Goal: Check status: Check status

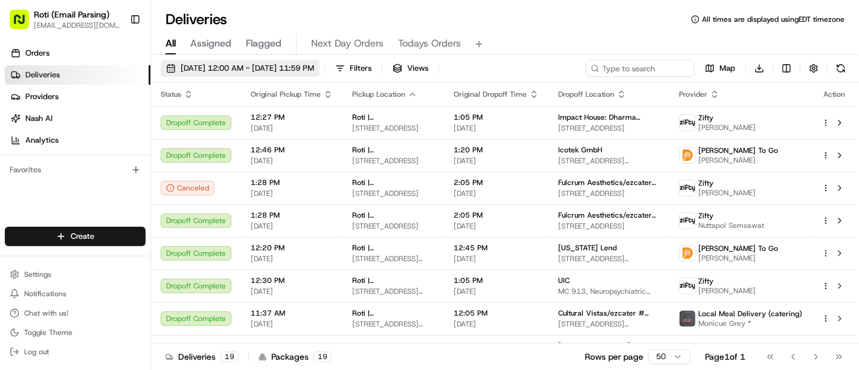
click at [251, 64] on span "05/02/2025 12:00 AM - 05/02/2025 11:59 PM" at bounding box center [248, 68] width 134 height 11
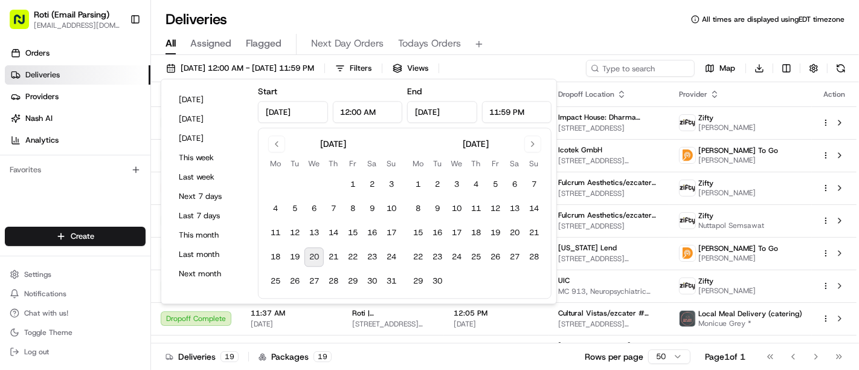
click at [317, 260] on button "20" at bounding box center [314, 257] width 19 height 19
type input "Aug 20, 2025"
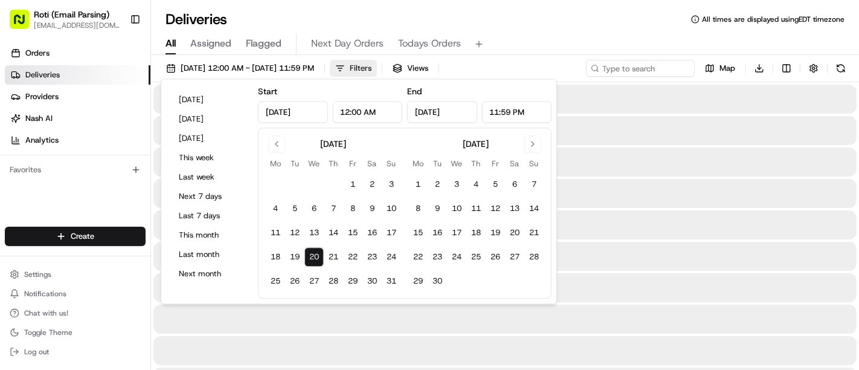
click at [528, 29] on div "All Assigned Flagged Next Day Orders Todays Orders" at bounding box center [505, 42] width 708 height 26
click at [377, 73] on button "Filters" at bounding box center [353, 68] width 47 height 17
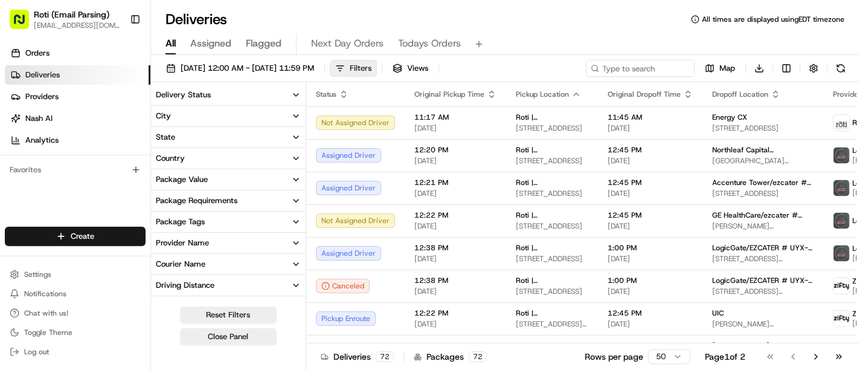
click at [377, 73] on button "Filters" at bounding box center [353, 68] width 47 height 17
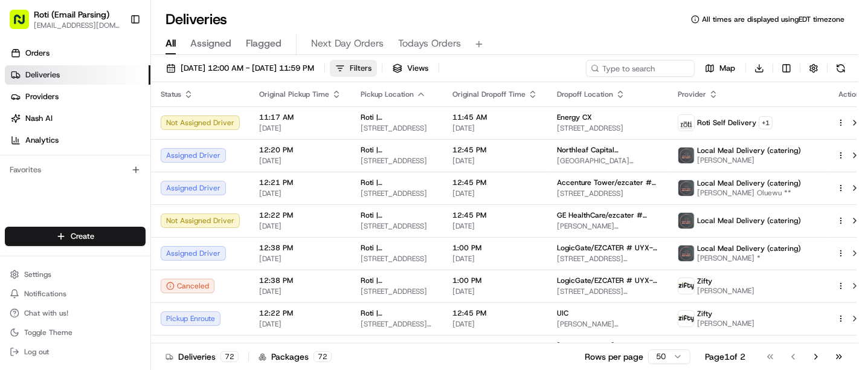
click at [377, 73] on button "Filters" at bounding box center [353, 68] width 47 height 17
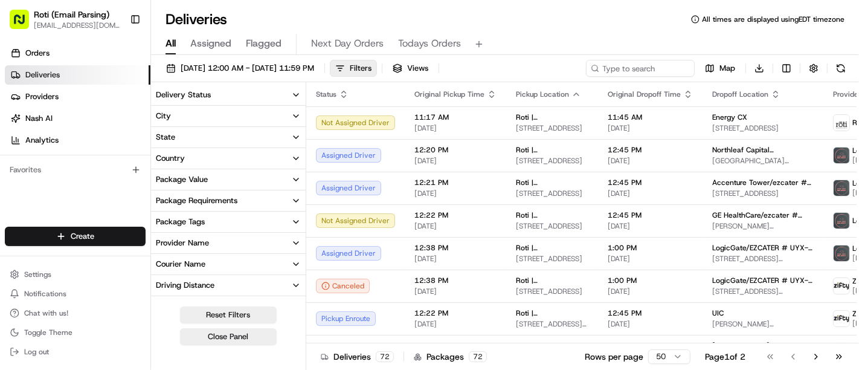
click at [242, 87] on button "Delivery Status" at bounding box center [228, 95] width 155 height 21
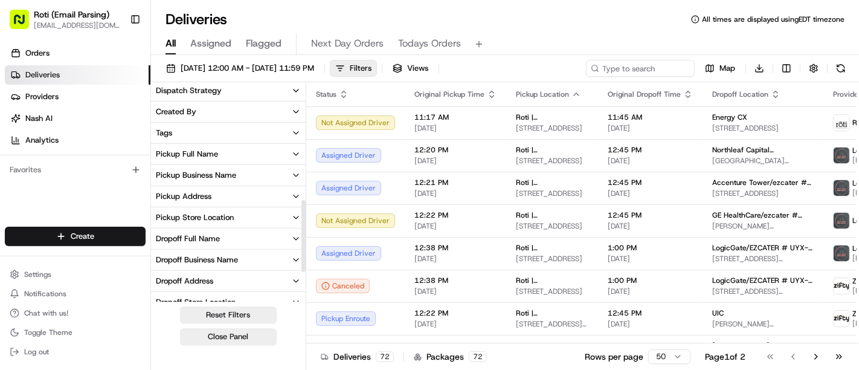
scroll to position [349, 0]
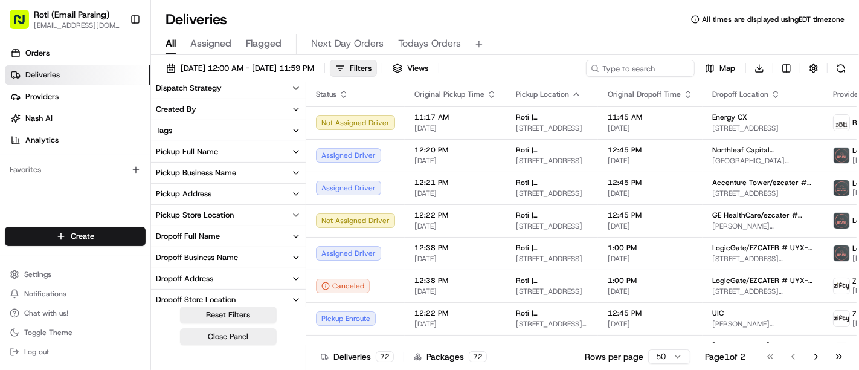
click at [285, 174] on button "Pickup Business Name" at bounding box center [228, 173] width 155 height 21
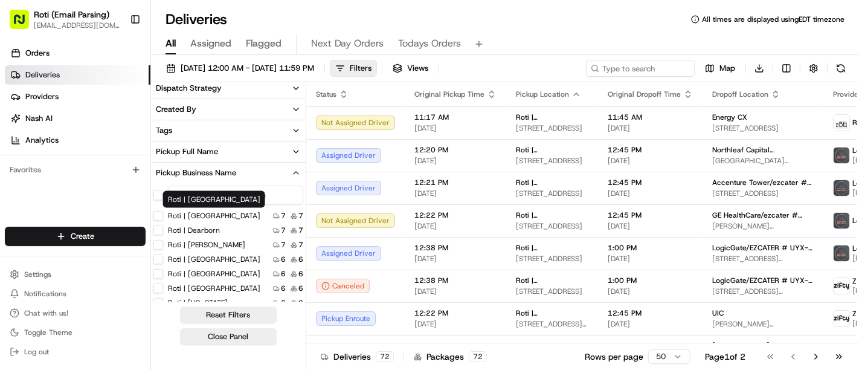
click at [158, 216] on Park "Roti | St. Louis Park" at bounding box center [158, 216] width 10 height 10
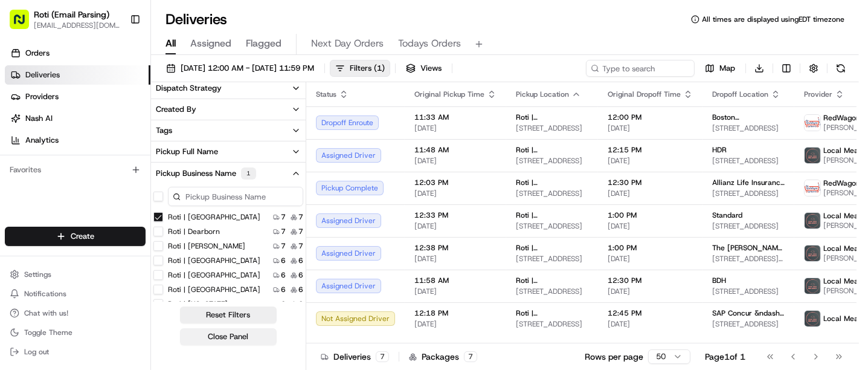
click at [208, 335] on button "Close Panel" at bounding box center [228, 336] width 97 height 17
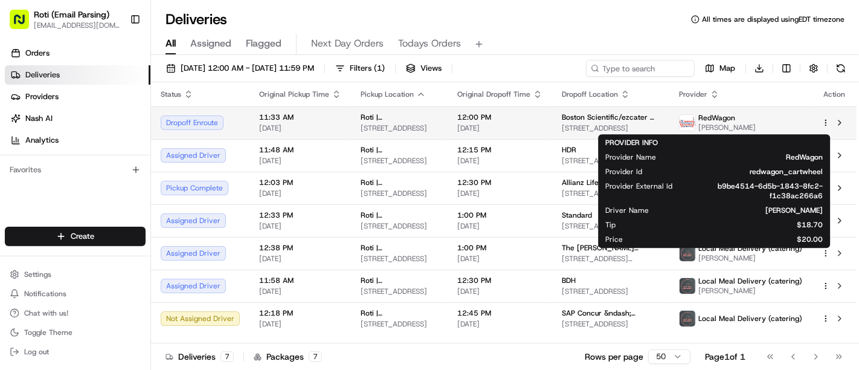
click at [693, 123] on img at bounding box center [688, 123] width 16 height 16
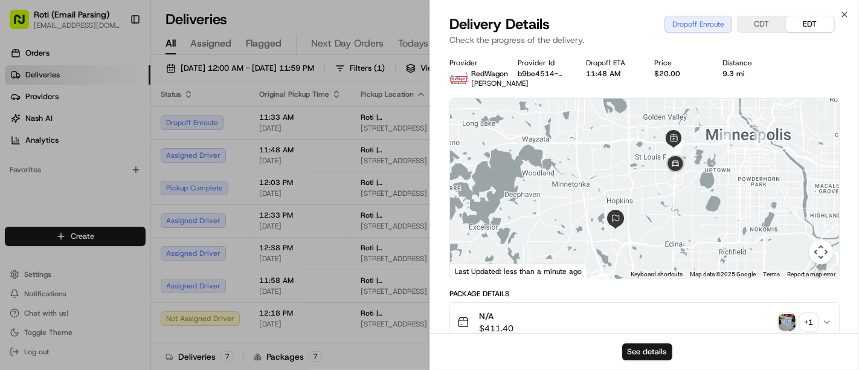
click at [745, 86] on div "Provider RedWagon Austin Miller Provider Id b9be4514-6d5b-1843-8fc2-f1c38ac266a…" at bounding box center [645, 73] width 390 height 30
click at [578, 299] on div "Package Details" at bounding box center [645, 294] width 390 height 10
click at [639, 348] on button "See details" at bounding box center [647, 351] width 50 height 17
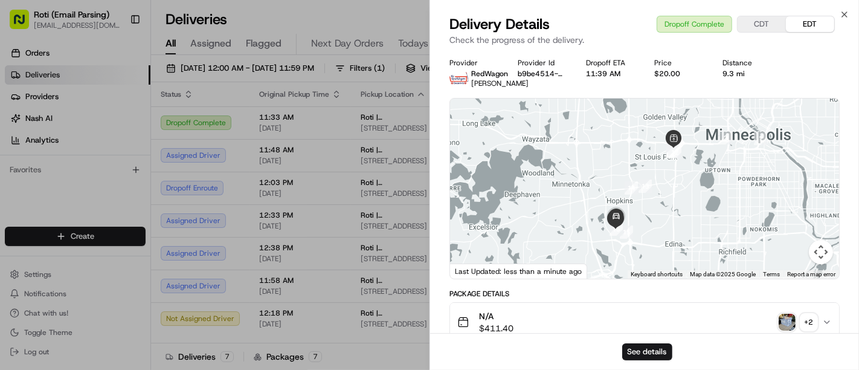
click at [842, 9] on div "Close Delivery Details Dropoff Complete CDT EDT Check the progress of the deliv…" at bounding box center [645, 185] width 430 height 370
click at [844, 10] on icon "button" at bounding box center [845, 15] width 10 height 10
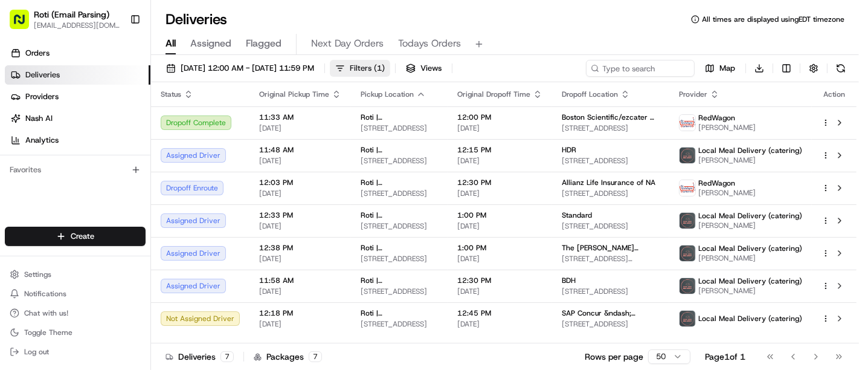
click at [390, 71] on button "Filters ( 1 )" at bounding box center [360, 68] width 60 height 17
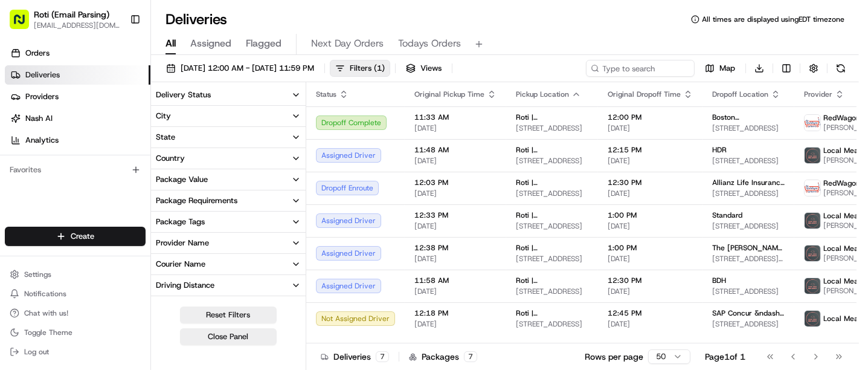
click at [244, 96] on button "Delivery Status" at bounding box center [228, 95] width 155 height 21
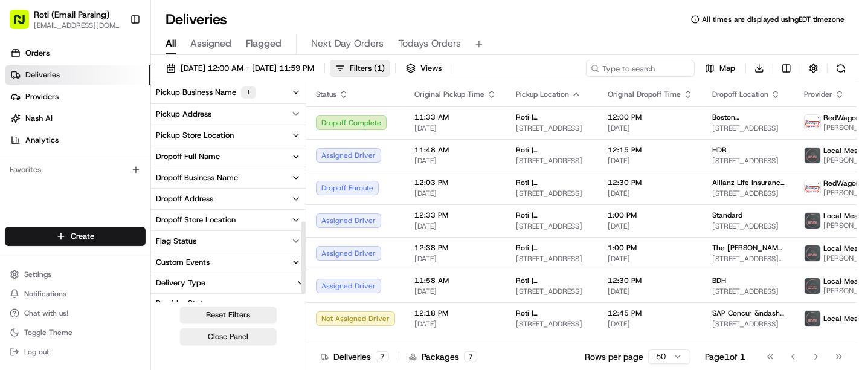
scroll to position [402, 0]
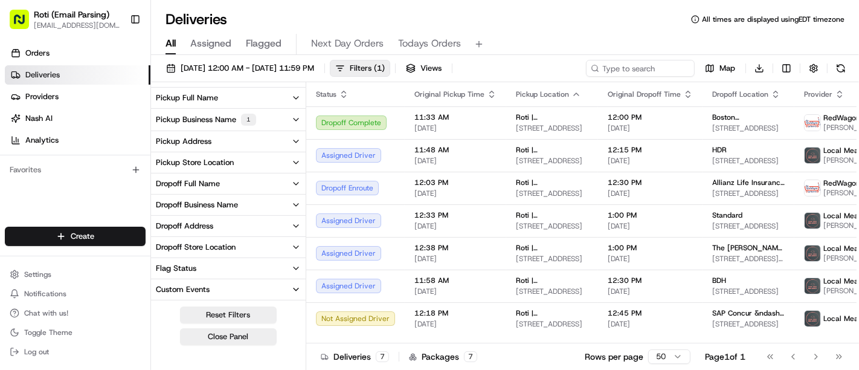
click at [247, 114] on div "1" at bounding box center [248, 120] width 15 height 12
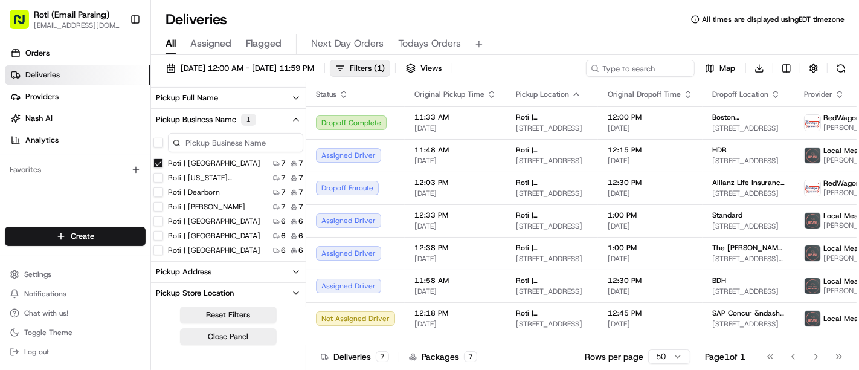
click at [159, 161] on Park "Roti | St. Louis Park" at bounding box center [158, 163] width 10 height 10
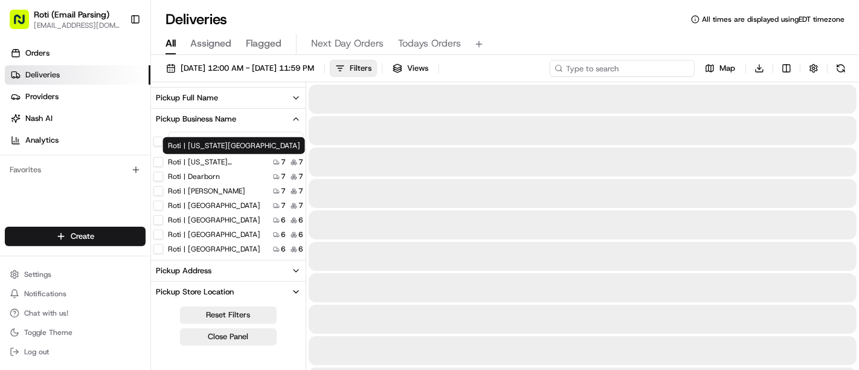
click at [626, 66] on input at bounding box center [622, 68] width 145 height 17
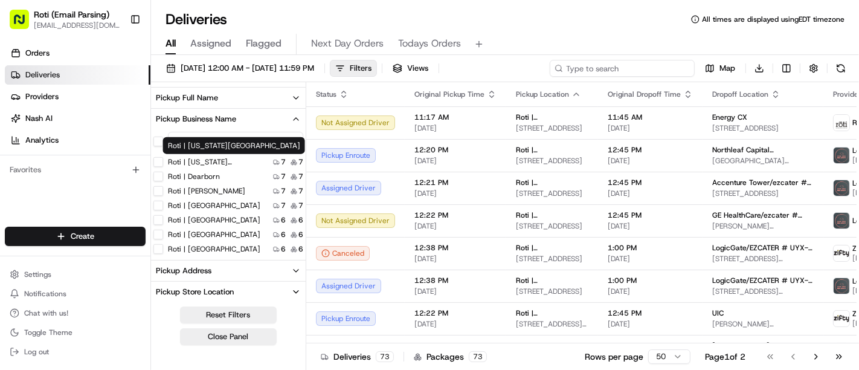
click at [603, 62] on input at bounding box center [622, 68] width 145 height 17
paste input "# 156-K39"
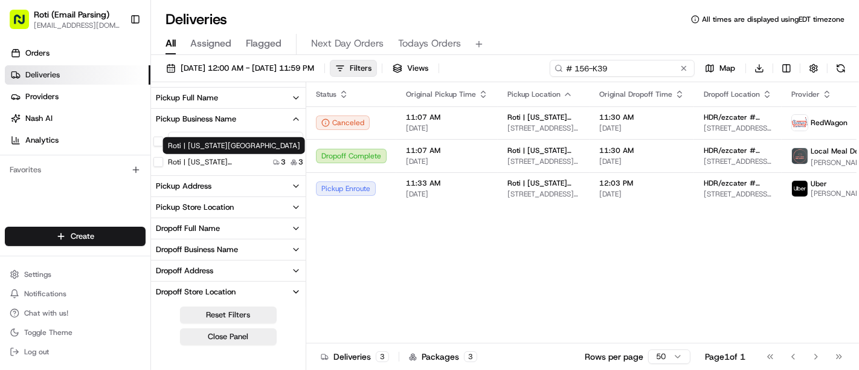
type input "# 156-K39"
drag, startPoint x: 456, startPoint y: 344, endPoint x: 559, endPoint y: 351, distance: 103.5
click at [559, 351] on div "Deliveries 3 Packages 3 Rows per page 50 Page 1 of 1 Go to first page Go to pre…" at bounding box center [582, 356] width 553 height 27
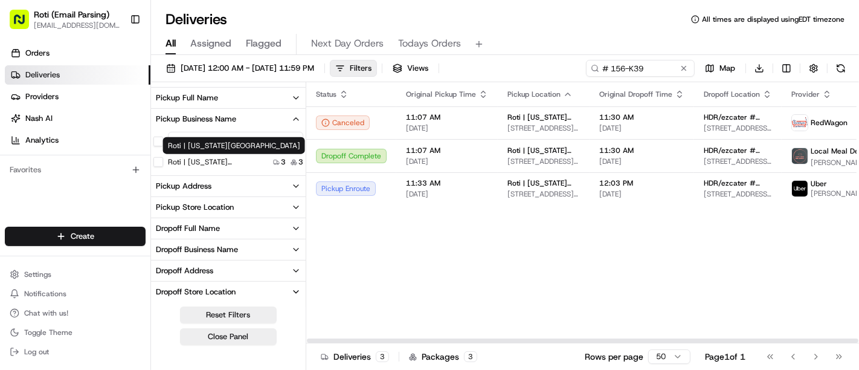
click at [512, 309] on div "Status Original Pickup Time Pickup Location Original Dropoff Time Dropoff Locat…" at bounding box center [645, 212] width 679 height 261
click at [518, 335] on div "Status Original Pickup Time Pickup Location Original Dropoff Time Dropoff Locat…" at bounding box center [645, 212] width 679 height 261
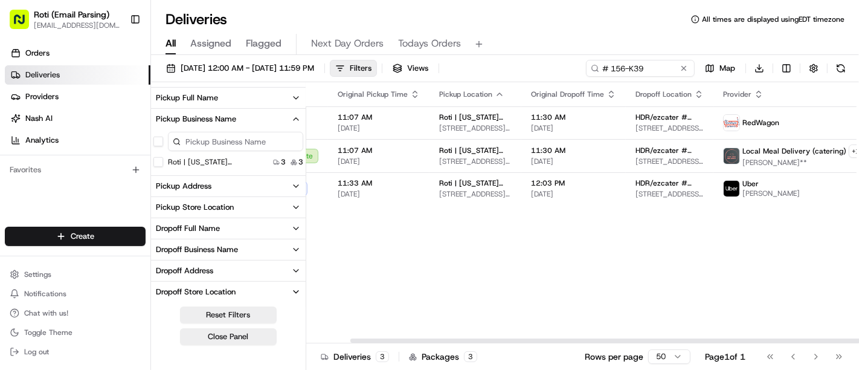
scroll to position [0, 108]
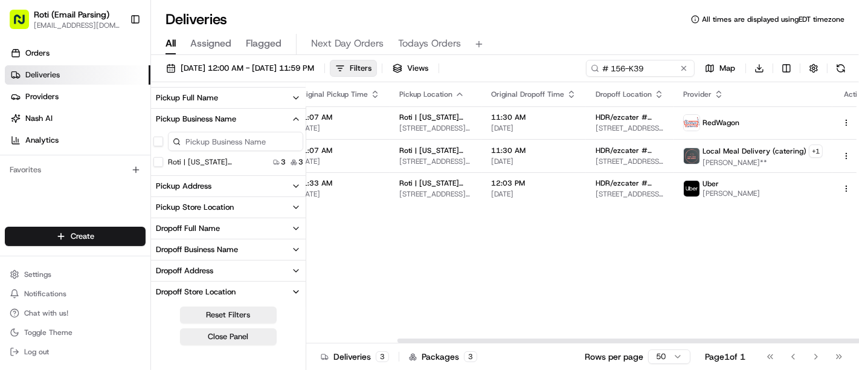
drag, startPoint x: 522, startPoint y: 343, endPoint x: 633, endPoint y: 363, distance: 113.6
click at [633, 343] on div at bounding box center [674, 340] width 552 height 4
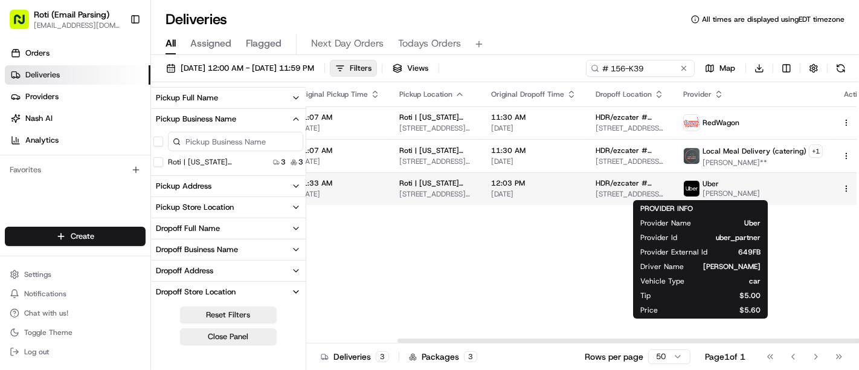
click at [684, 184] on img at bounding box center [692, 189] width 16 height 16
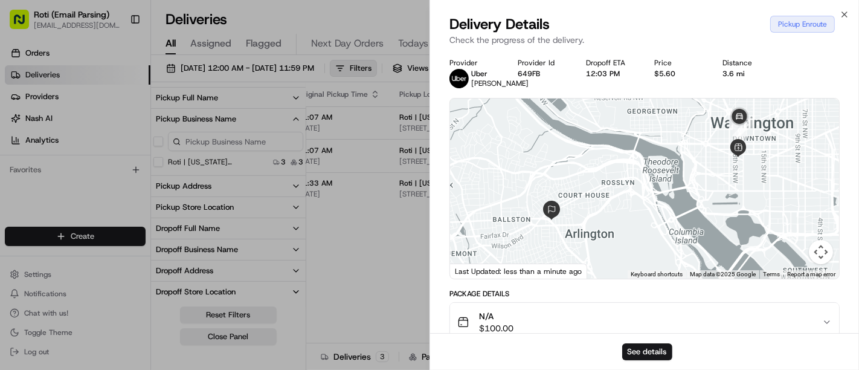
click at [856, 143] on div "Provider Uber Hector C. Provider Id 649FB Dropoff ETA 12:03 PM Price $5.60 Dist…" at bounding box center [644, 340] width 429 height 579
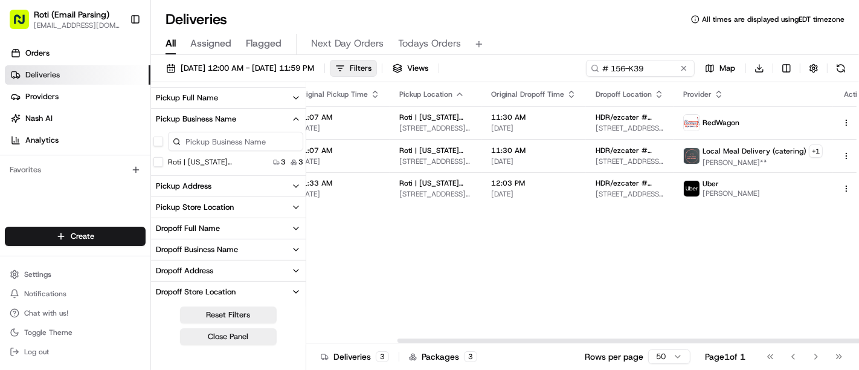
click at [478, 259] on div "Status Original Pickup Time Pickup Location Original Dropoff Time Dropoff Locat…" at bounding box center [537, 212] width 679 height 261
click at [212, 342] on button "Close Panel" at bounding box center [228, 336] width 97 height 17
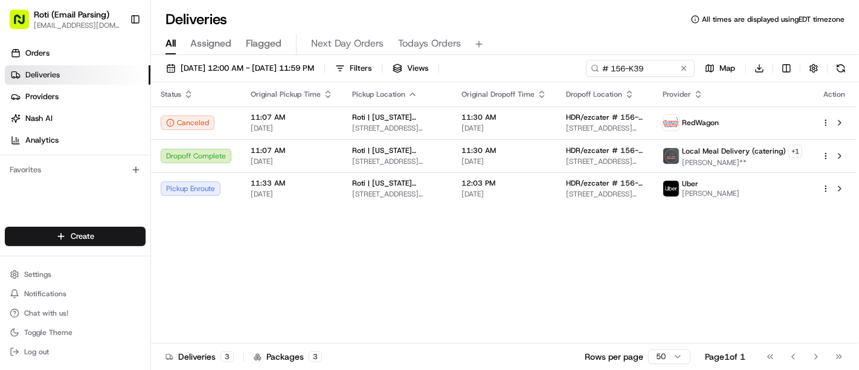
scroll to position [0, 0]
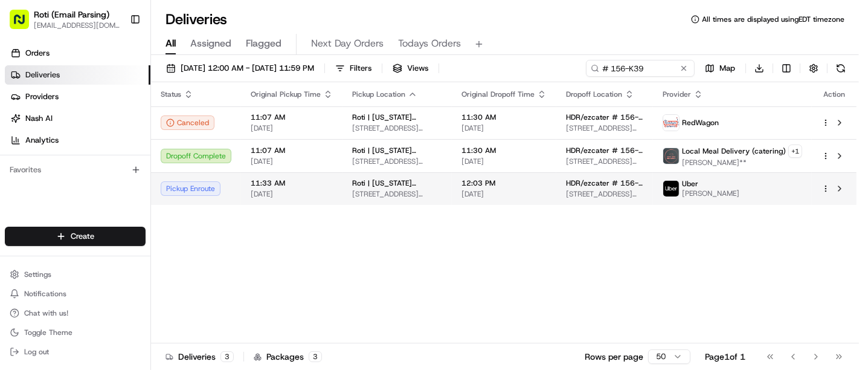
click at [743, 181] on div "Uber Hector C." at bounding box center [733, 188] width 140 height 19
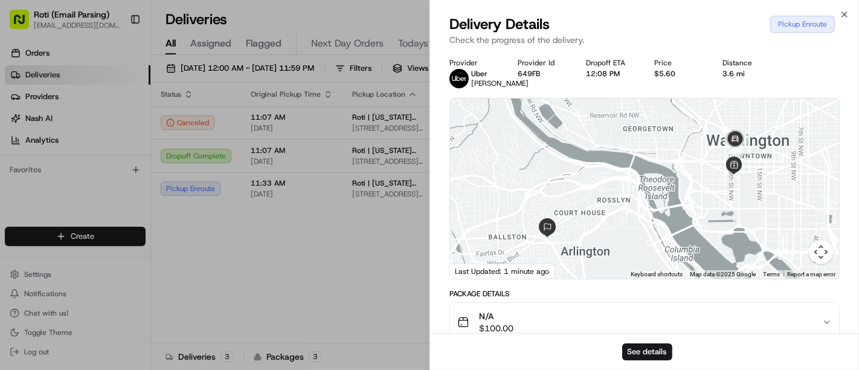
click at [859, 119] on div "Provider Uber Hector C. Provider Id 649FB Dropoff ETA 12:08 PM Price $5.60 Dist…" at bounding box center [644, 340] width 429 height 579
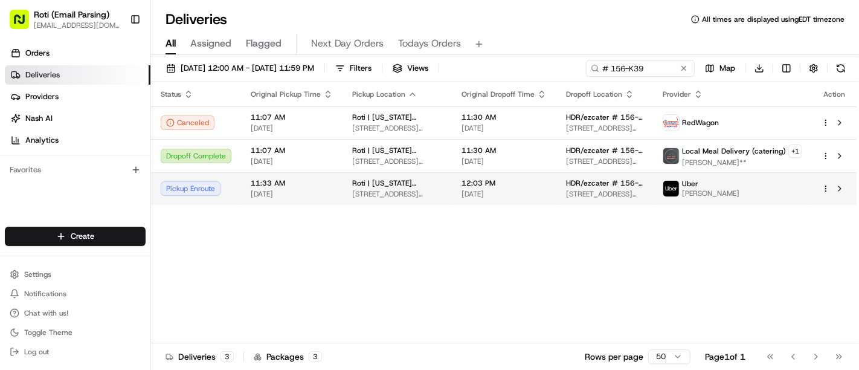
click at [728, 179] on div "Uber Hector C." at bounding box center [733, 188] width 140 height 19
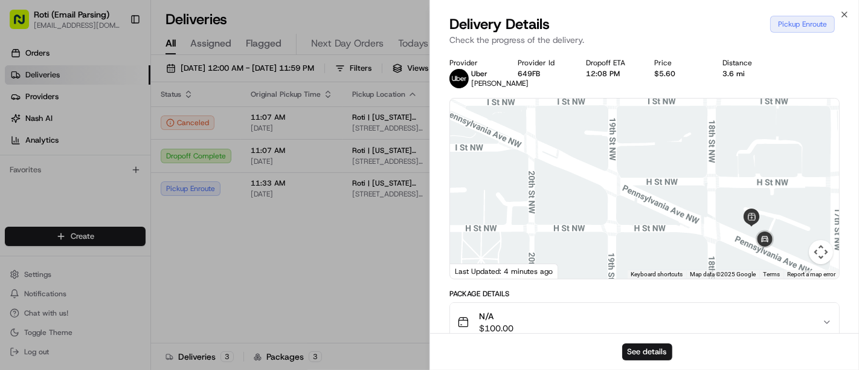
drag, startPoint x: 754, startPoint y: 204, endPoint x: 664, endPoint y: 145, distance: 107.8
click at [664, 145] on div at bounding box center [644, 189] width 389 height 180
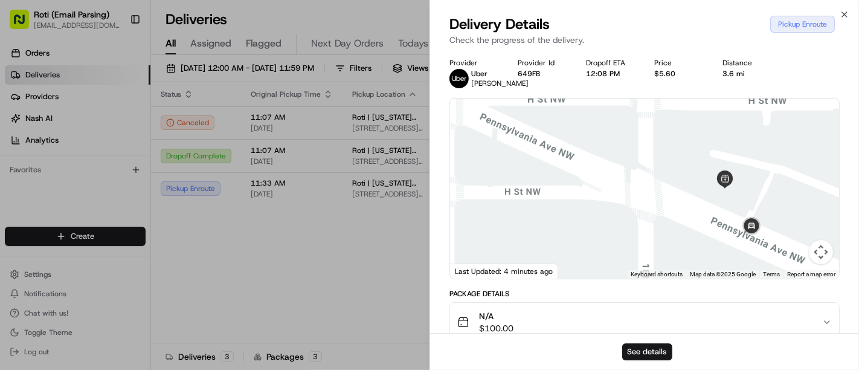
drag, startPoint x: 708, startPoint y: 175, endPoint x: 661, endPoint y: 107, distance: 82.6
click at [661, 107] on div "← Move left → Move right ↑ Move up ↓ Move down + Zoom in - Zoom out Home Jump l…" at bounding box center [645, 188] width 390 height 181
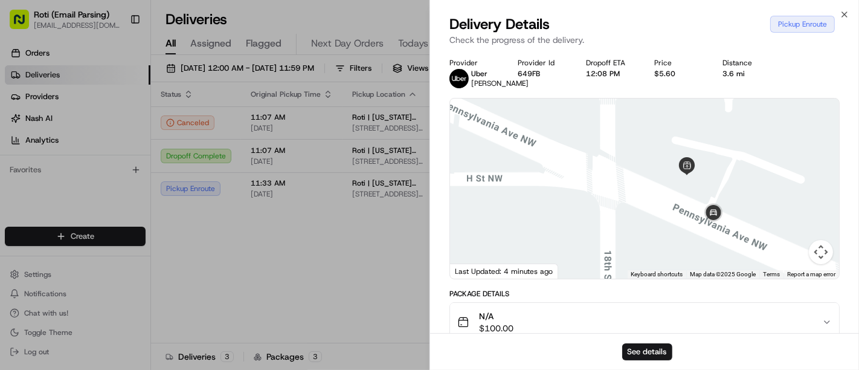
drag, startPoint x: 754, startPoint y: 189, endPoint x: 710, endPoint y: 175, distance: 45.7
click at [710, 175] on div at bounding box center [644, 189] width 389 height 180
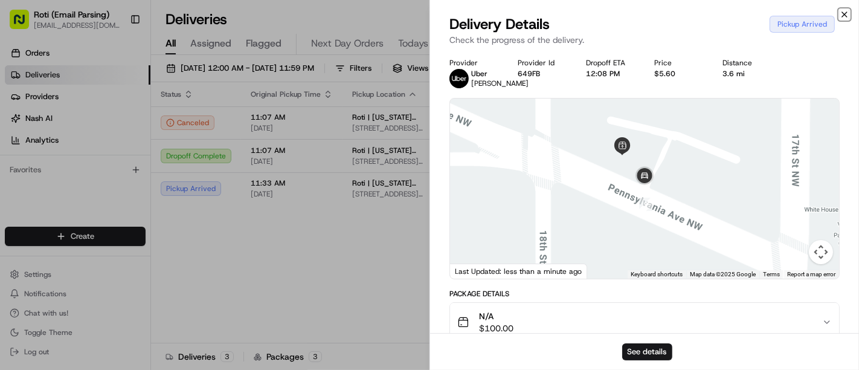
click at [844, 15] on icon "button" at bounding box center [845, 15] width 10 height 10
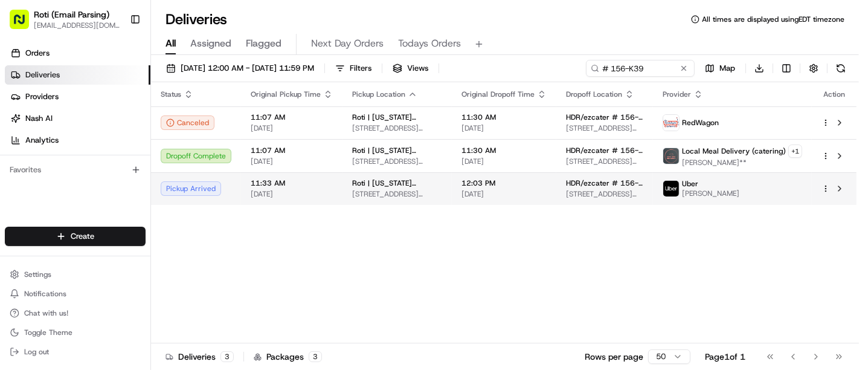
click at [506, 176] on td "12:03 PM 08/20/2025" at bounding box center [504, 188] width 105 height 33
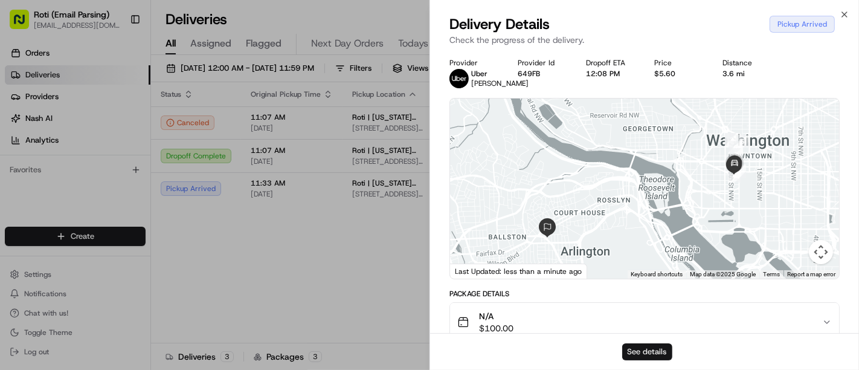
click at [626, 352] on button "See details" at bounding box center [647, 351] width 50 height 17
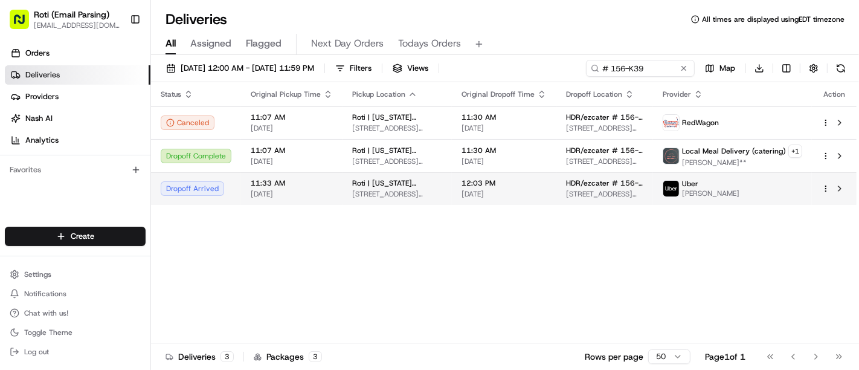
click at [633, 175] on td "HDR/ezcater # 156-K39 3001 Washington Blvd, Arlington, VA 22201, USA" at bounding box center [605, 188] width 97 height 33
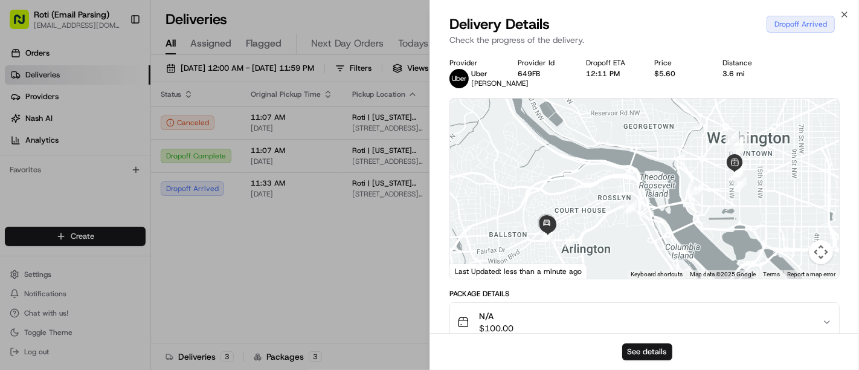
click at [847, 19] on icon "button" at bounding box center [845, 15] width 10 height 10
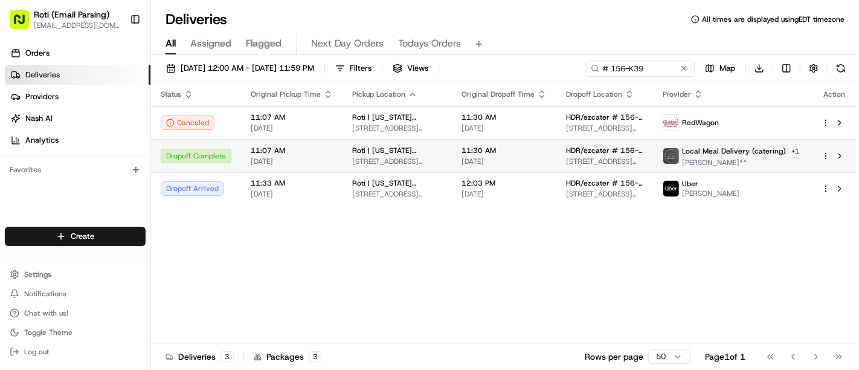
click at [686, 156] on div "Local Meal Delivery (catering) + 1 Abel Ademe**" at bounding box center [733, 155] width 140 height 23
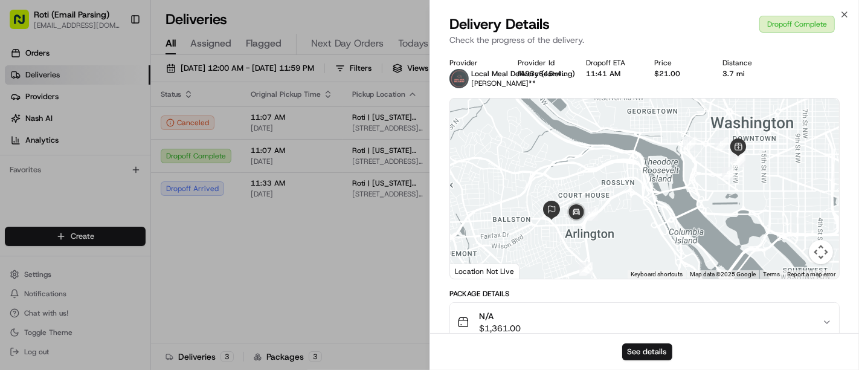
click at [751, 289] on div "Package Details" at bounding box center [645, 294] width 390 height 10
click at [793, 317] on div "N/A $1,361.00" at bounding box center [639, 322] width 365 height 24
click at [633, 355] on button "See details" at bounding box center [647, 351] width 50 height 17
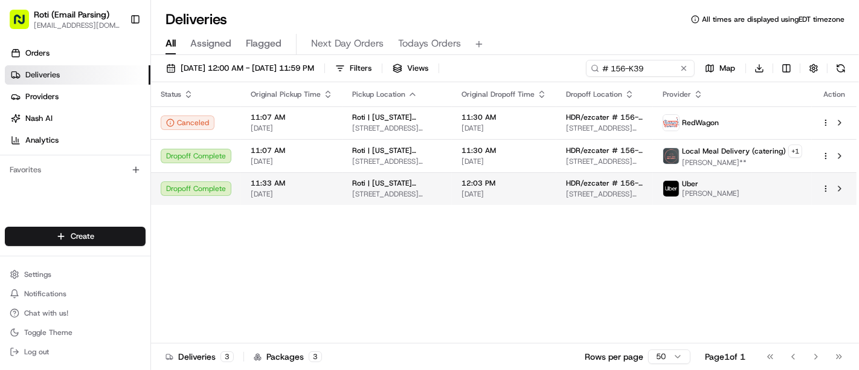
click at [653, 198] on td "HDR/ezcater # 156-K39 3001 Washington Blvd, Arlington, VA 22201, USA" at bounding box center [605, 188] width 97 height 33
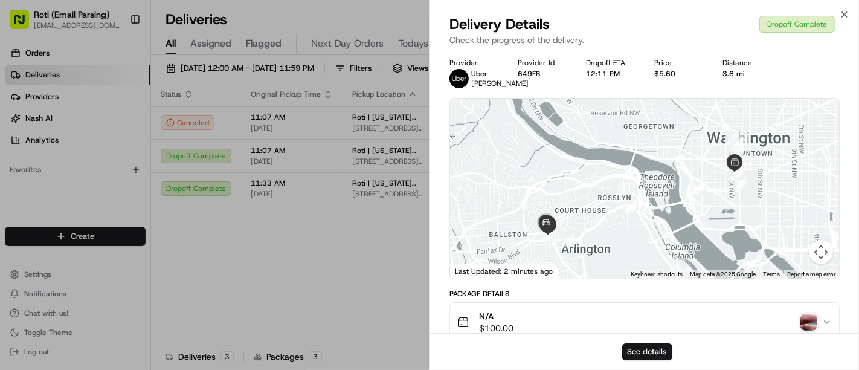
click at [821, 88] on div "Provider Uber Hector C. Provider Id 649FB Dropoff ETA 12:11 PM Price $5.60 Dist…" at bounding box center [645, 73] width 390 height 30
click at [809, 321] on div "N/A $100.00" at bounding box center [639, 322] width 365 height 24
click at [773, 321] on div "N/A $100.00" at bounding box center [639, 322] width 365 height 24
click at [654, 353] on button "See details" at bounding box center [647, 351] width 50 height 17
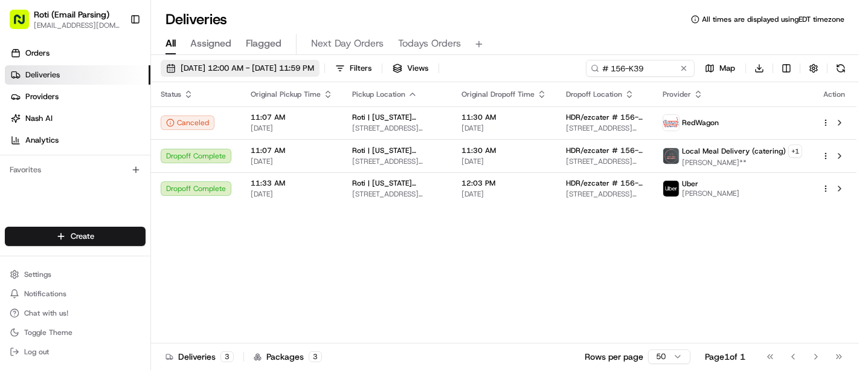
click at [224, 73] on span "08/20/2025 12:00 AM - 08/20/2025 11:59 PM" at bounding box center [248, 68] width 134 height 11
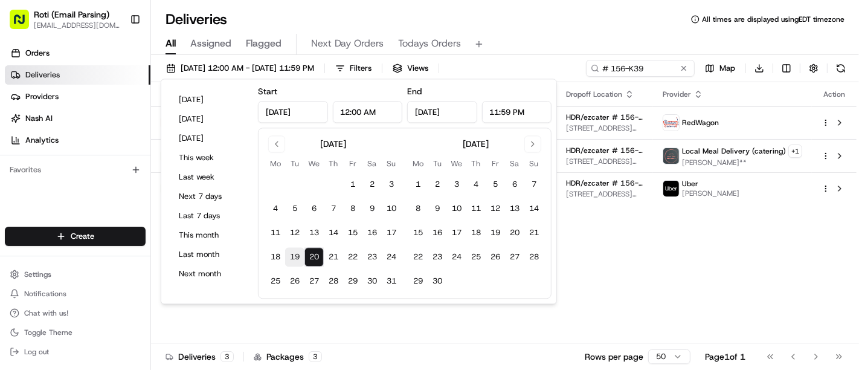
click at [291, 262] on button "19" at bounding box center [294, 257] width 19 height 19
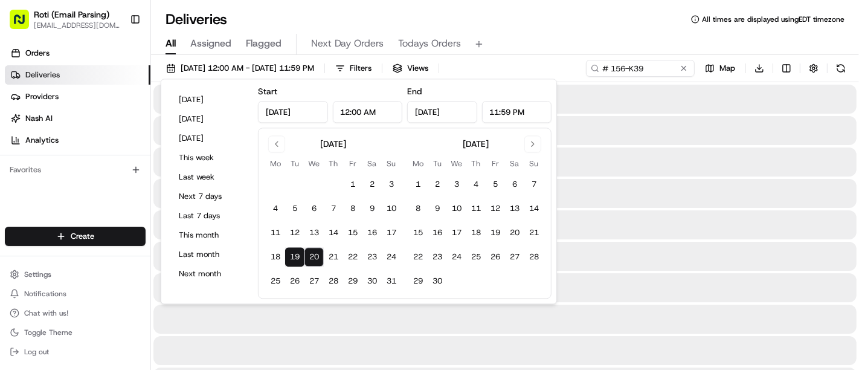
type input "Aug 19, 2025"
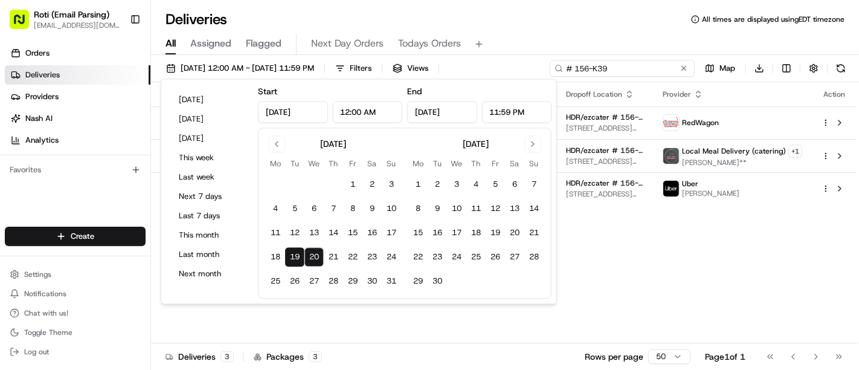
click at [680, 74] on input "# 156-K39" at bounding box center [622, 68] width 145 height 17
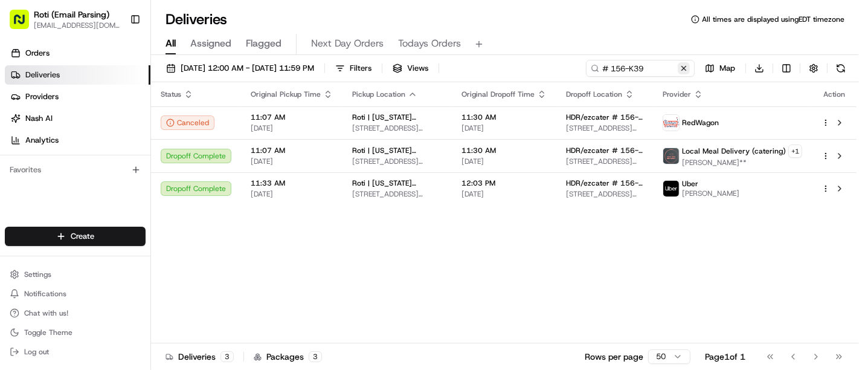
click at [688, 63] on button at bounding box center [684, 68] width 12 height 12
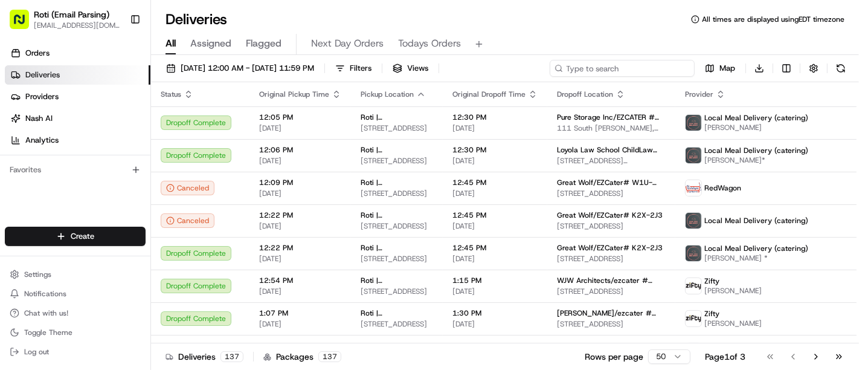
click at [654, 72] on input at bounding box center [622, 68] width 145 height 17
paste input "Suntory Global Spirits"
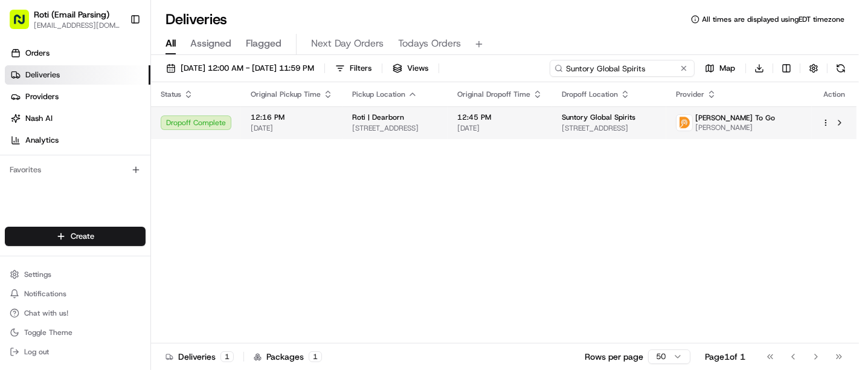
type input "Suntory Global Spirits"
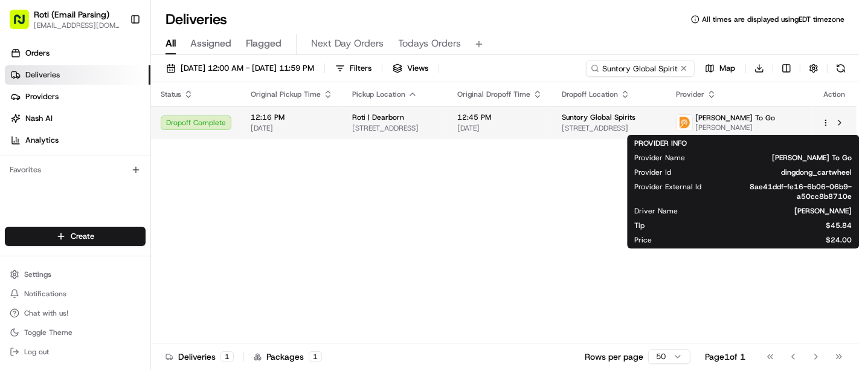
click at [693, 117] on img at bounding box center [685, 123] width 16 height 16
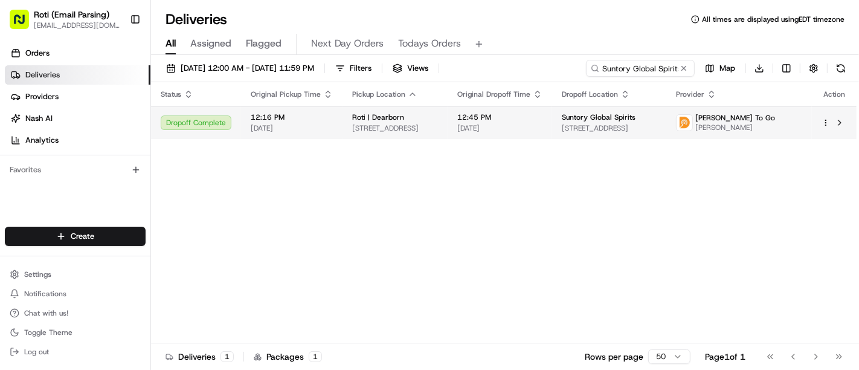
click at [756, 126] on span "[PERSON_NAME]" at bounding box center [736, 128] width 80 height 10
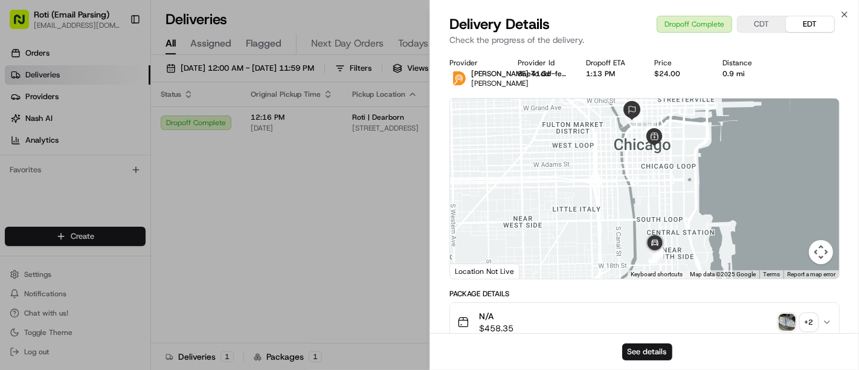
click at [718, 292] on div "Package Details" at bounding box center [645, 294] width 390 height 10
click at [635, 353] on button "See details" at bounding box center [647, 351] width 50 height 17
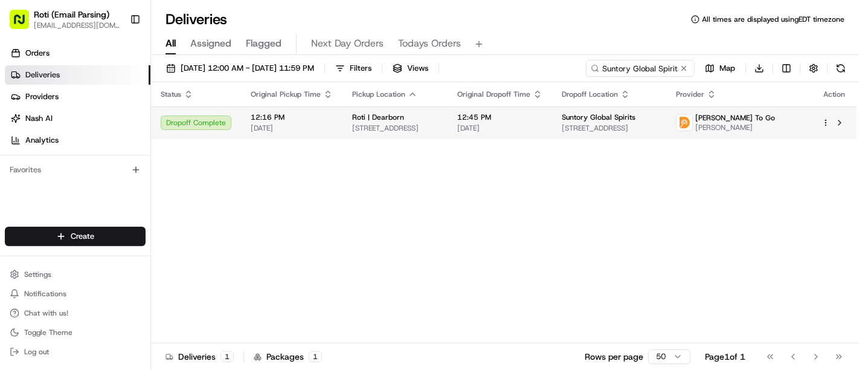
click at [744, 127] on div "Ding Dong To Go Mathew James" at bounding box center [725, 122] width 99 height 19
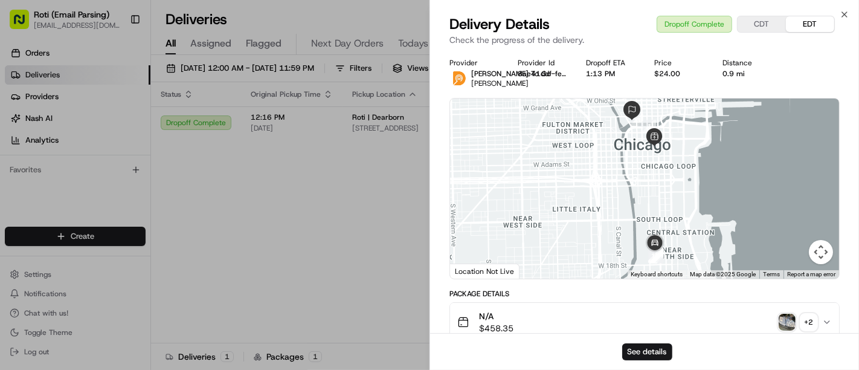
click at [790, 86] on div "Provider Ding Dong To Go Mathew James Provider Id 8ae41ddf-fe16-6b06-06b9-a50cc…" at bounding box center [645, 73] width 390 height 30
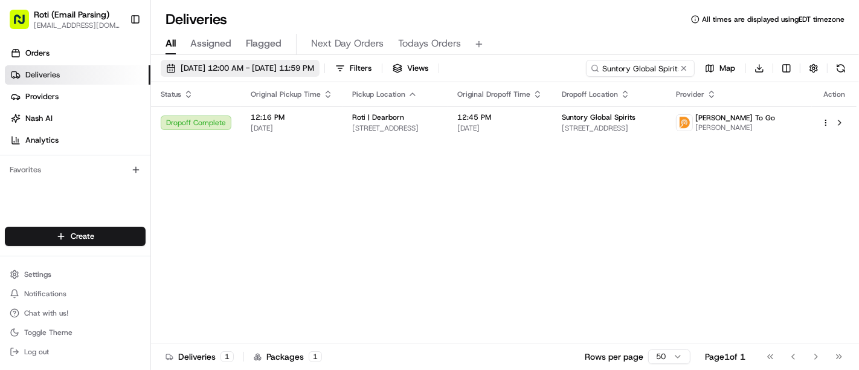
click at [290, 60] on button "08/19/2025 12:00 AM - 08/20/2025 11:59 PM" at bounding box center [240, 68] width 159 height 17
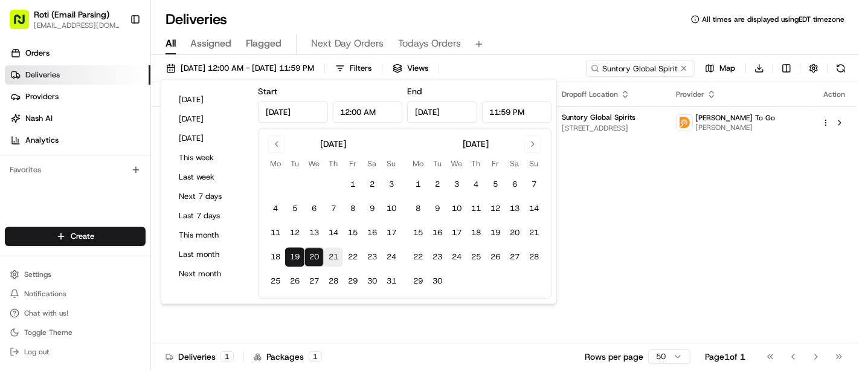
click at [332, 254] on button "21" at bounding box center [333, 257] width 19 height 19
type input "Aug 21, 2025"
click at [332, 254] on button "21" at bounding box center [333, 257] width 19 height 19
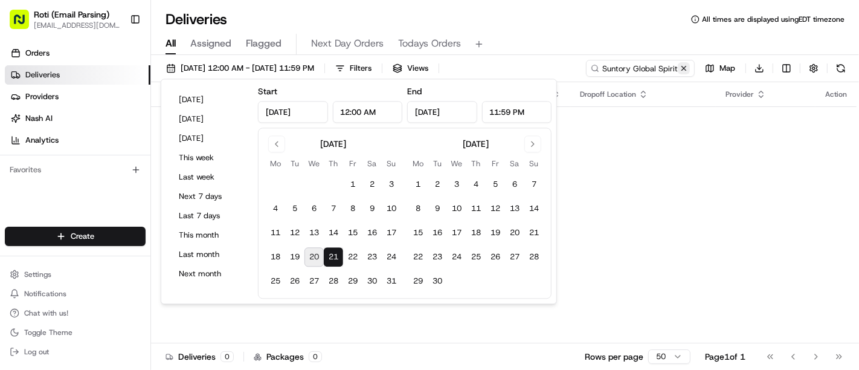
click at [690, 68] on button at bounding box center [684, 68] width 12 height 12
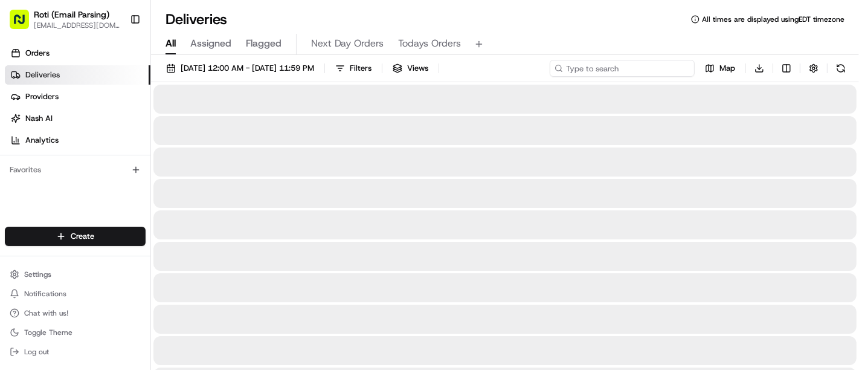
click at [690, 68] on input at bounding box center [622, 68] width 145 height 17
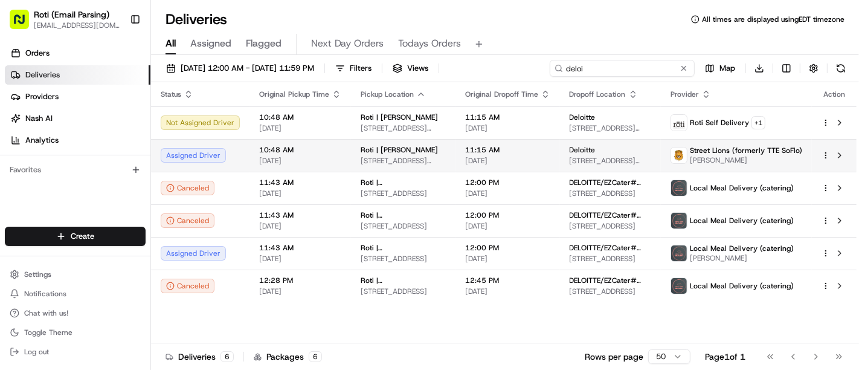
type input "deloi"
click at [825, 152] on html "Roti (Email Parsing) sbroadhead@roti.com Toggle Sidebar Orders Deliveries Provi…" at bounding box center [429, 185] width 859 height 370
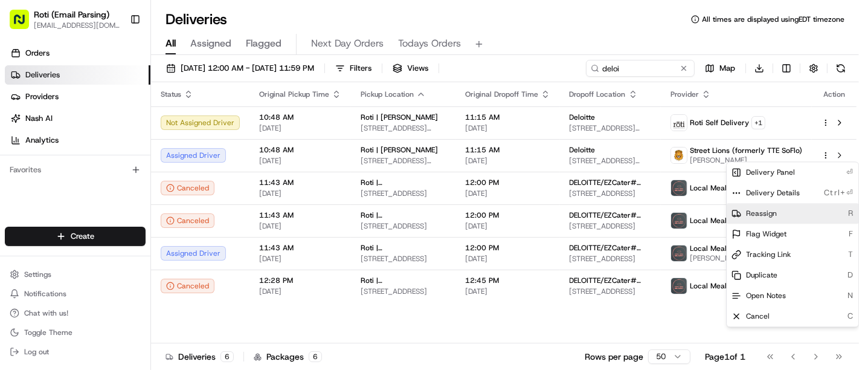
click at [773, 208] on span "Reassign" at bounding box center [761, 213] width 31 height 10
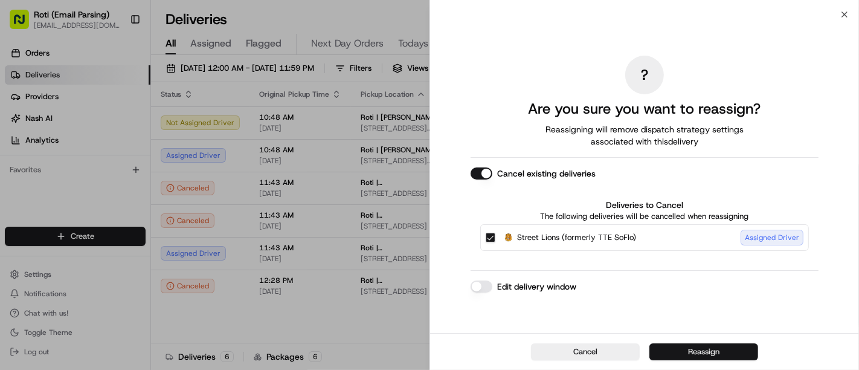
click at [693, 357] on button "Reassign" at bounding box center [704, 351] width 109 height 17
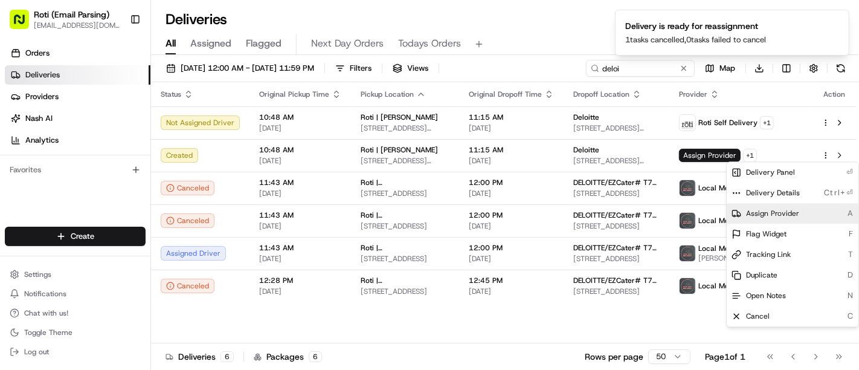
click at [777, 219] on div "Assign Provider A" at bounding box center [793, 213] width 132 height 21
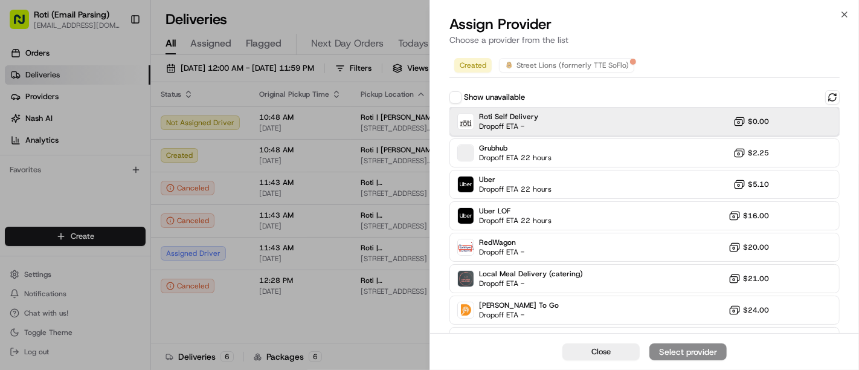
click at [635, 115] on div "Roti Self Delivery Dropoff ETA - $0.00" at bounding box center [645, 121] width 390 height 29
click at [677, 347] on div "Assign Provider" at bounding box center [688, 352] width 59 height 12
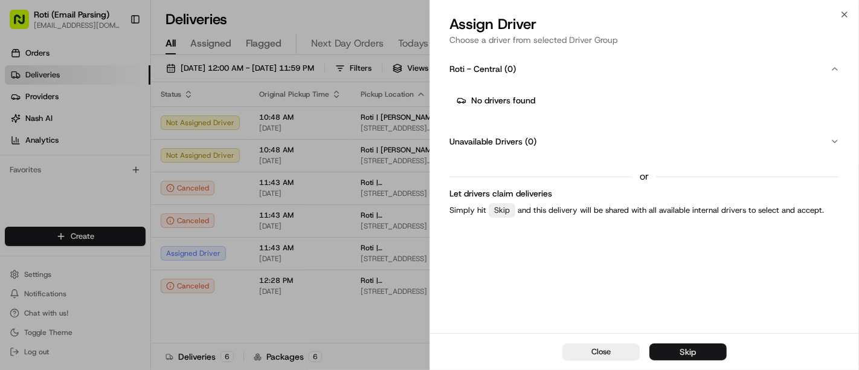
click at [677, 347] on button "Skip" at bounding box center [688, 351] width 77 height 17
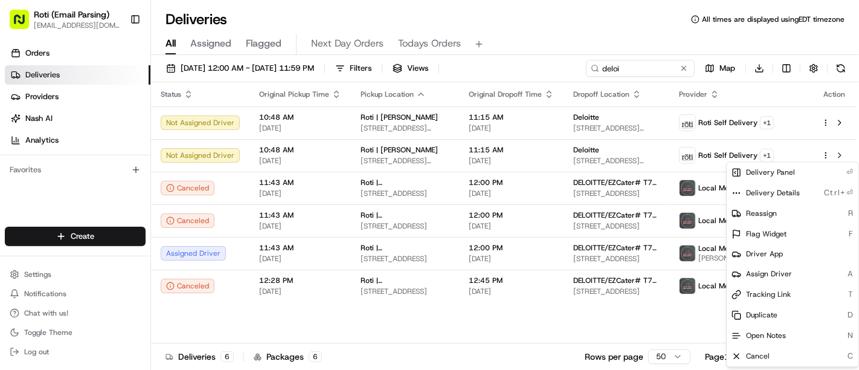
click at [250, 59] on div "08/21/2025 12:00 AM - 08/21/2025 11:59 PM Filters Views deloi Map Download Stat…" at bounding box center [505, 213] width 708 height 317
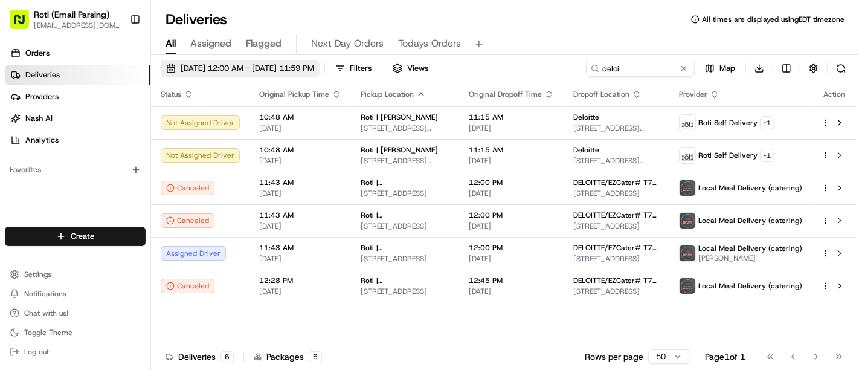
click at [250, 61] on button "08/21/2025 12:00 AM - 08/21/2025 11:59 PM" at bounding box center [240, 68] width 159 height 17
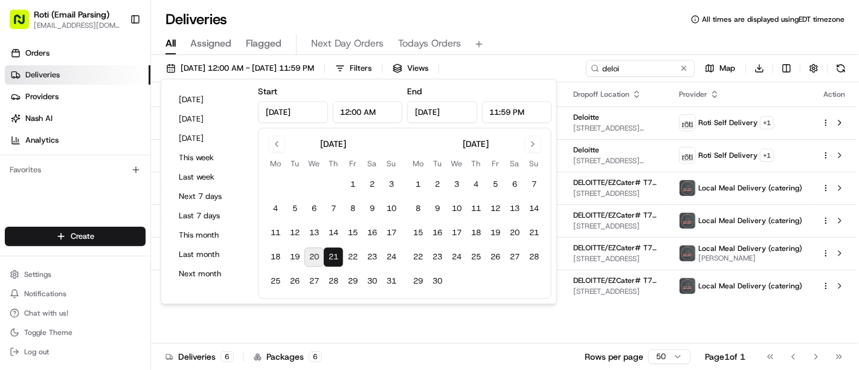
click at [314, 254] on button "20" at bounding box center [314, 257] width 19 height 19
type input "Aug 20, 2025"
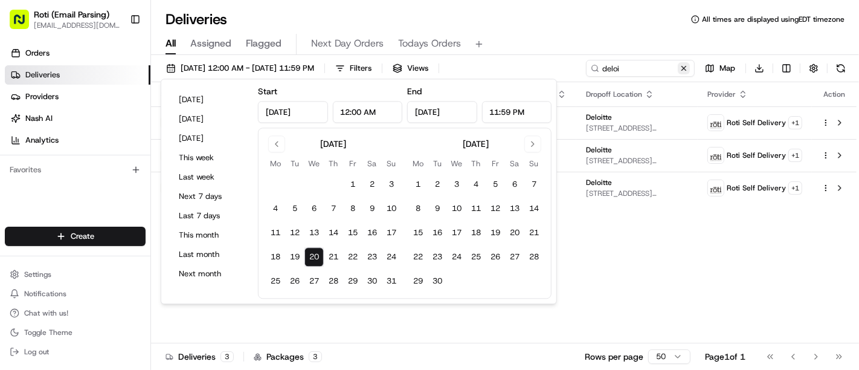
click at [685, 69] on button at bounding box center [684, 68] width 12 height 12
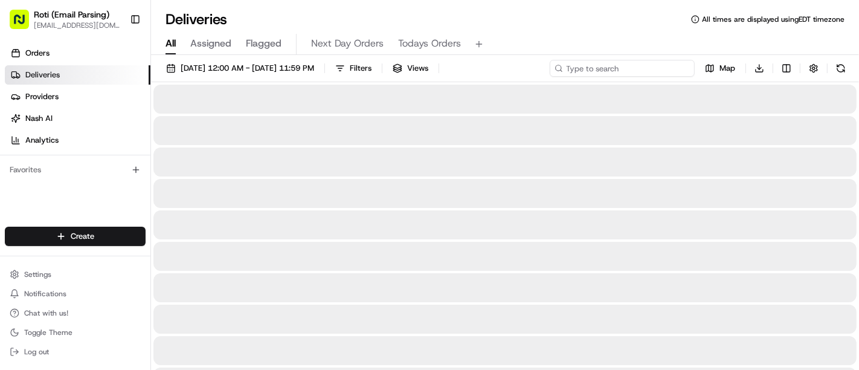
click at [685, 69] on input at bounding box center [622, 68] width 145 height 17
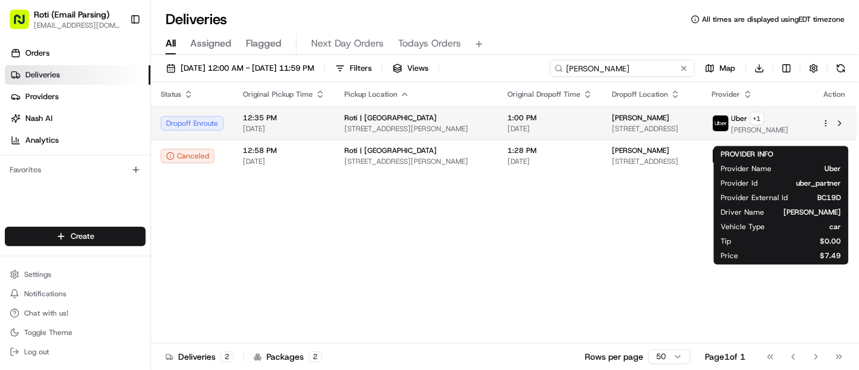
type input "henri"
click at [764, 119] on div "Uber + 1 PATRICIA P." at bounding box center [750, 123] width 77 height 23
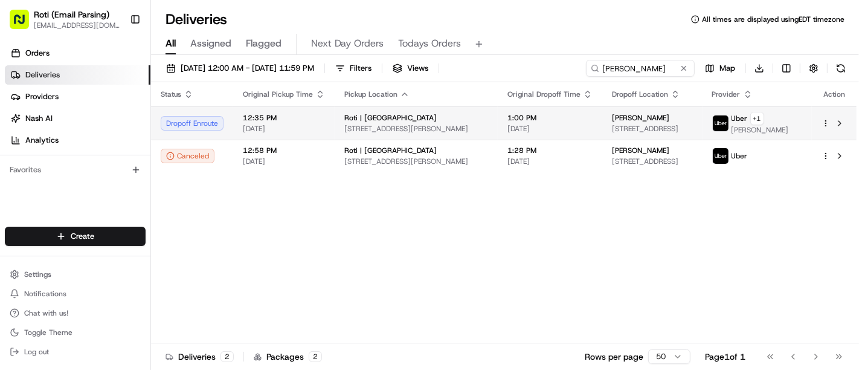
click at [729, 120] on span at bounding box center [720, 123] width 17 height 17
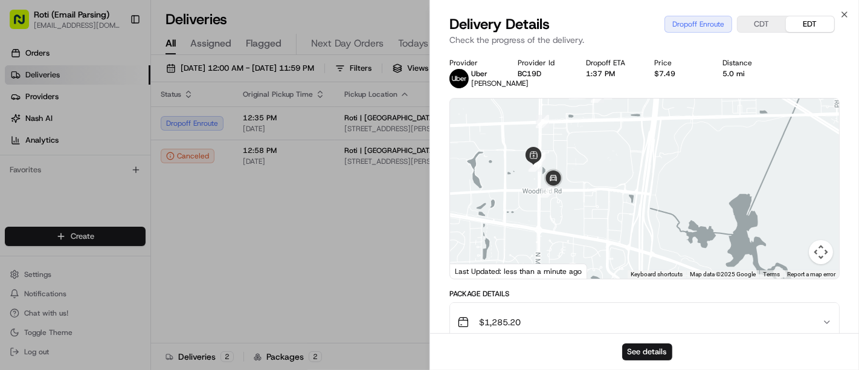
drag, startPoint x: 625, startPoint y: 163, endPoint x: 681, endPoint y: 222, distance: 81.6
click at [681, 222] on div at bounding box center [644, 189] width 389 height 180
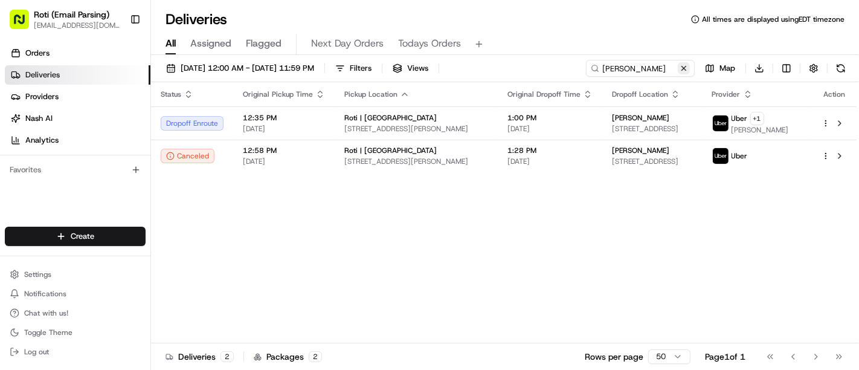
click at [685, 68] on button at bounding box center [684, 68] width 12 height 12
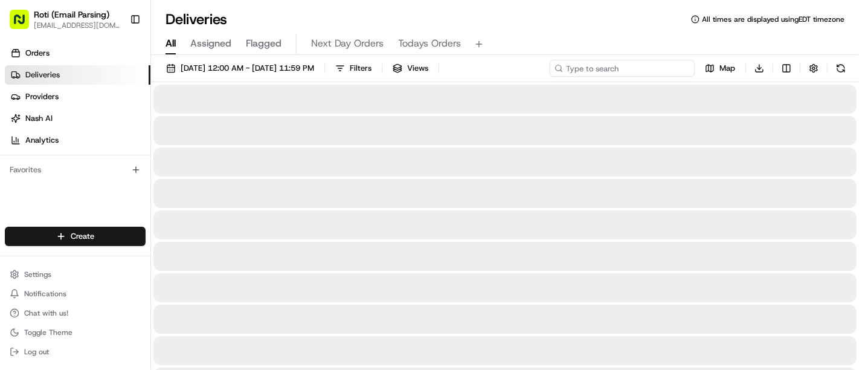
click at [648, 71] on input at bounding box center [622, 68] width 145 height 17
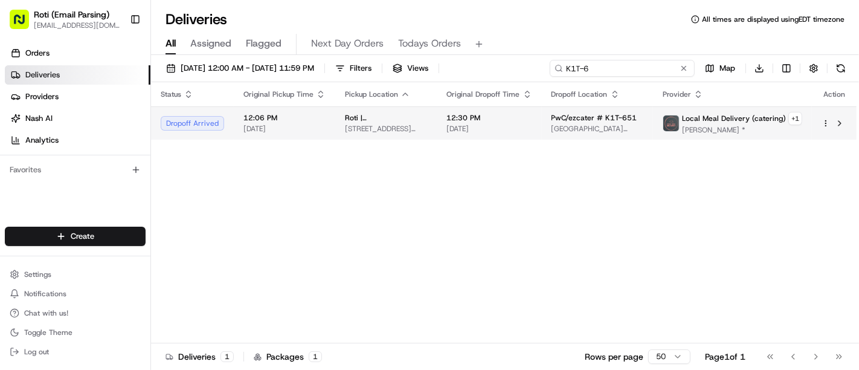
type input "K1T-6"
click at [679, 123] on img at bounding box center [672, 123] width 16 height 16
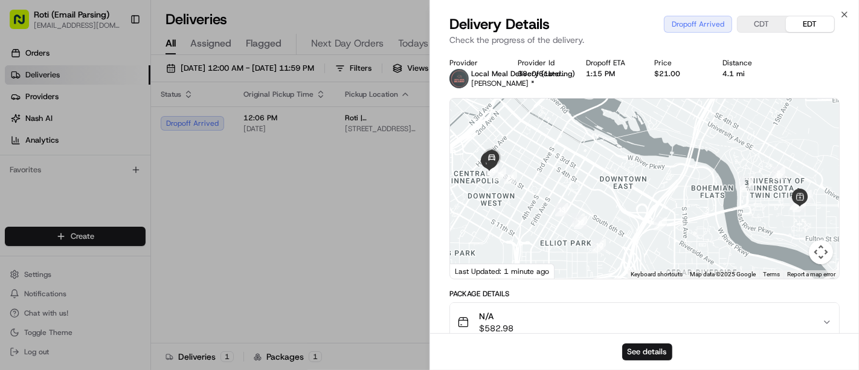
click at [635, 347] on button "See details" at bounding box center [647, 351] width 50 height 17
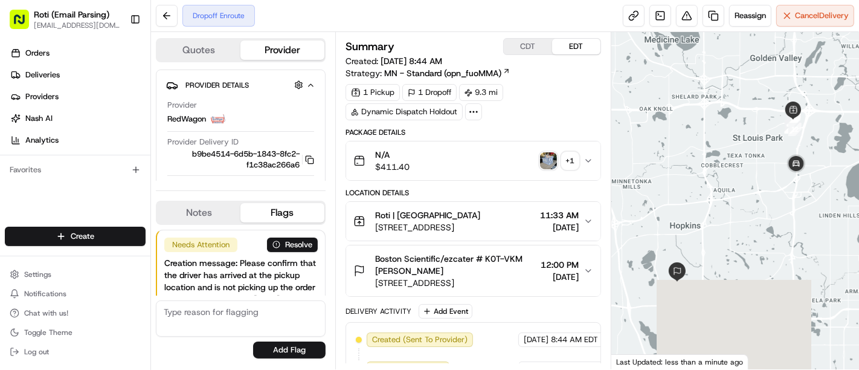
scroll to position [121, 0]
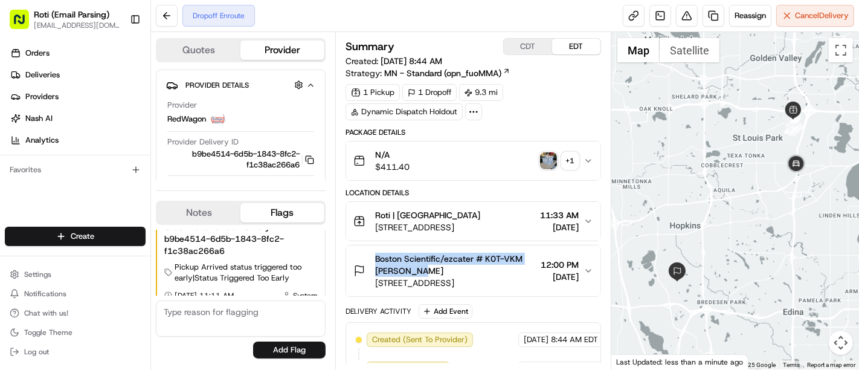
drag, startPoint x: 371, startPoint y: 258, endPoint x: 426, endPoint y: 270, distance: 56.3
click at [426, 270] on div "Boston Scientific/ezcater # K0T-VKM Deb Nelson 10700 Bren Rd W, Minnetonka, MN …" at bounding box center [445, 271] width 183 height 36
copy span "Boston Scientific/ezcater # K0T-VKM Deb Nelson"
click at [549, 161] on img "button" at bounding box center [548, 160] width 17 height 17
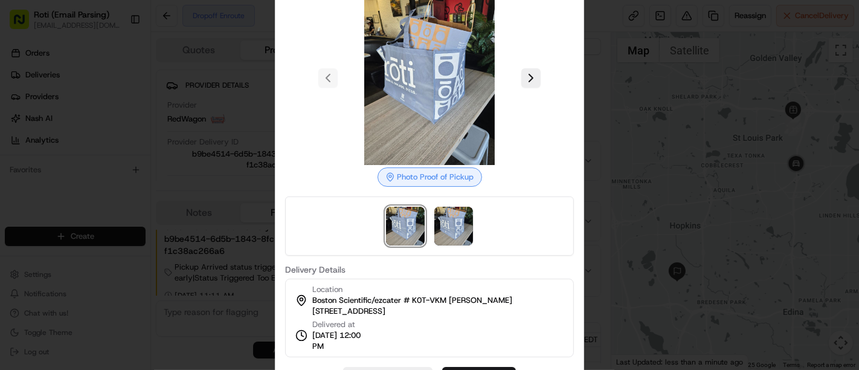
click at [601, 126] on div at bounding box center [429, 185] width 859 height 370
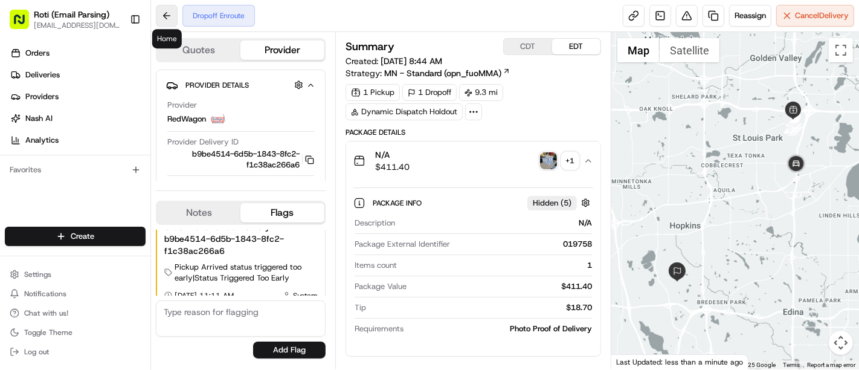
click at [160, 22] on button at bounding box center [167, 16] width 22 height 22
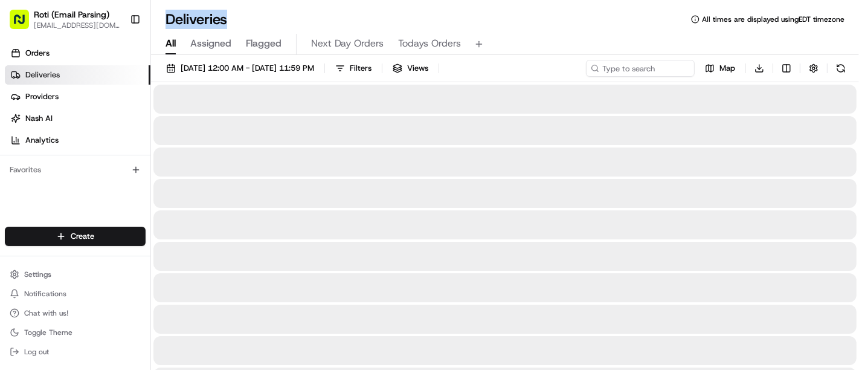
click at [160, 22] on div "Deliveries All times are displayed using EDT timezone" at bounding box center [505, 19] width 708 height 19
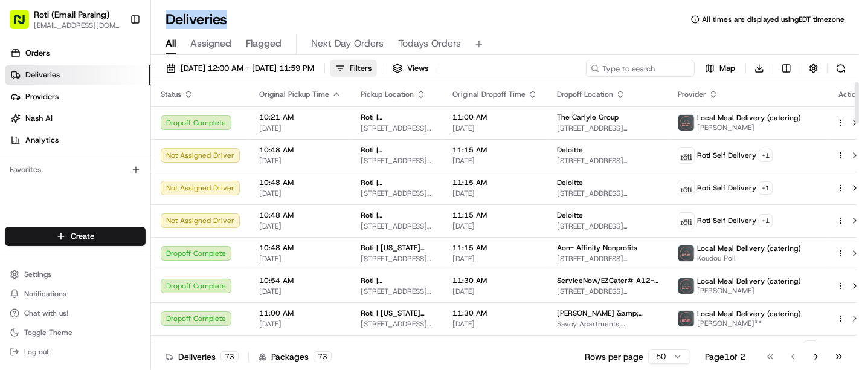
click at [377, 68] on button "Filters" at bounding box center [353, 68] width 47 height 17
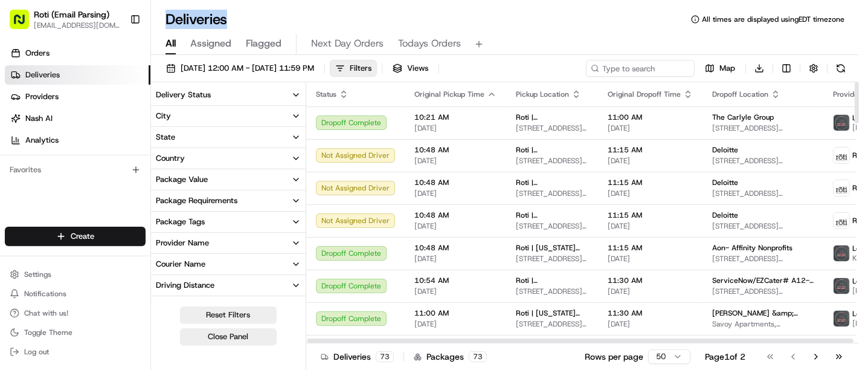
click at [228, 97] on button "Delivery Status" at bounding box center [228, 95] width 155 height 21
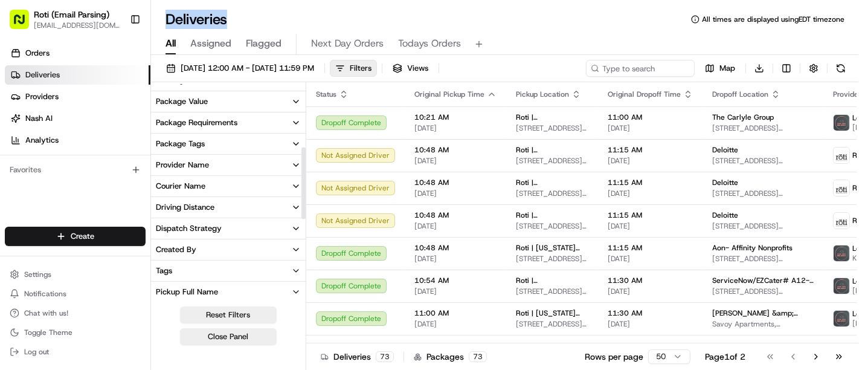
scroll to position [188, 0]
click at [242, 123] on button "Package Value" at bounding box center [228, 122] width 155 height 21
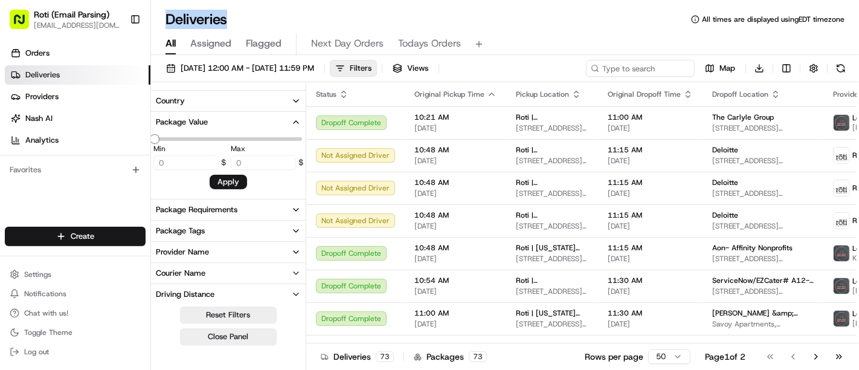
type input "1506.6"
click at [242, 121] on button "Package Value" at bounding box center [228, 122] width 155 height 21
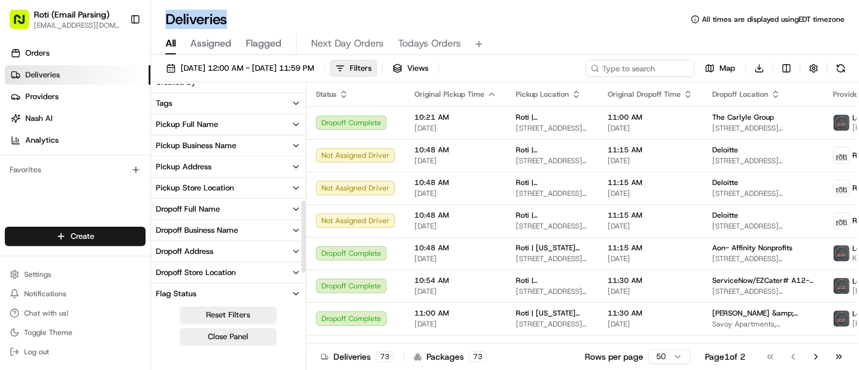
scroll to position [349, 0]
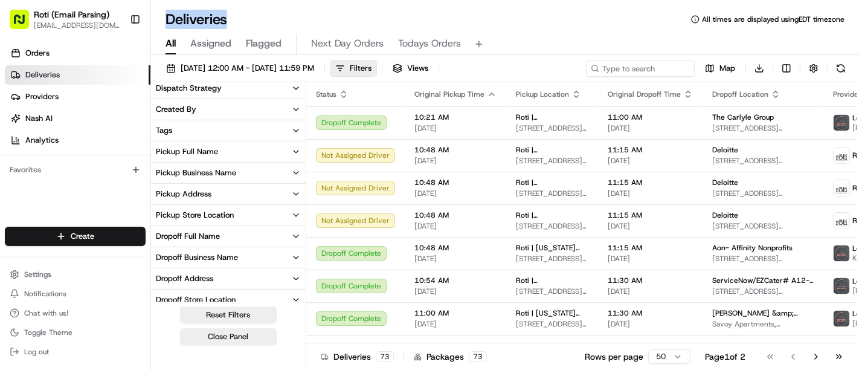
click at [276, 163] on button "Pickup Business Name" at bounding box center [228, 173] width 155 height 21
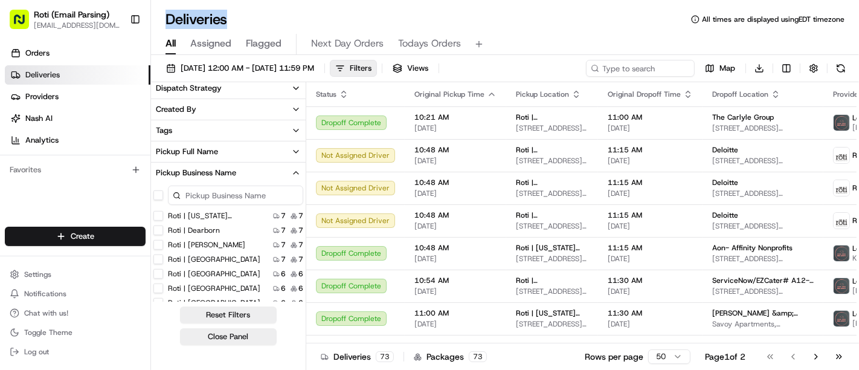
click at [162, 258] on Park "Roti | St. Louis Park" at bounding box center [158, 259] width 10 height 10
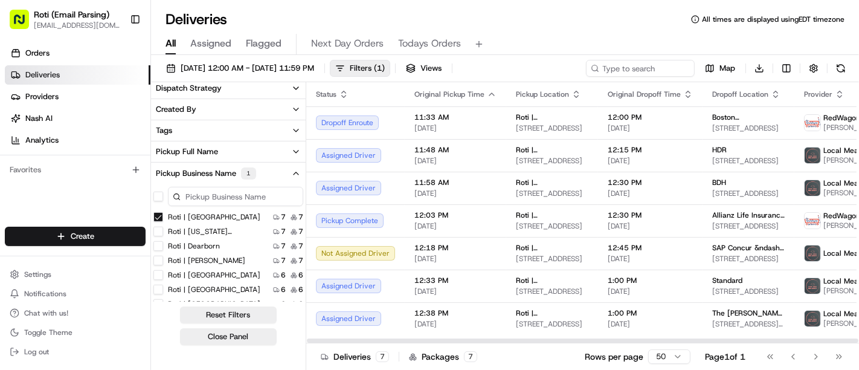
click at [564, 42] on div "All Assigned Flagged Next Day Orders Todays Orders" at bounding box center [505, 44] width 708 height 21
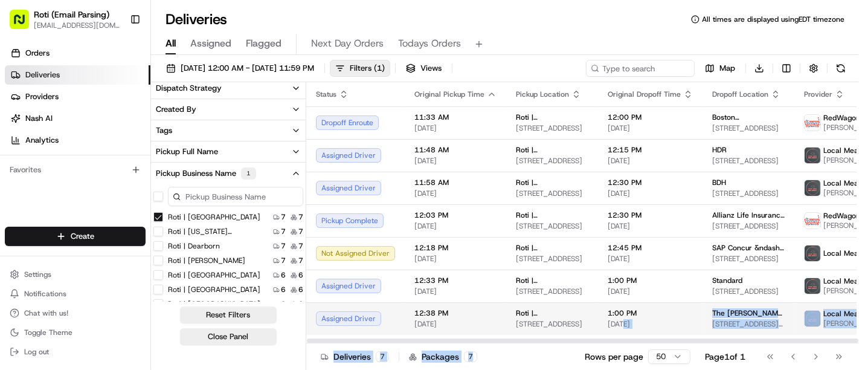
drag, startPoint x: 500, startPoint y: 346, endPoint x: 612, endPoint y: 325, distance: 114.3
click at [612, 325] on div "Status Original Pickup Time Pickup Location Original Dropoff Time Dropoff Locat…" at bounding box center [582, 227] width 553 height 290
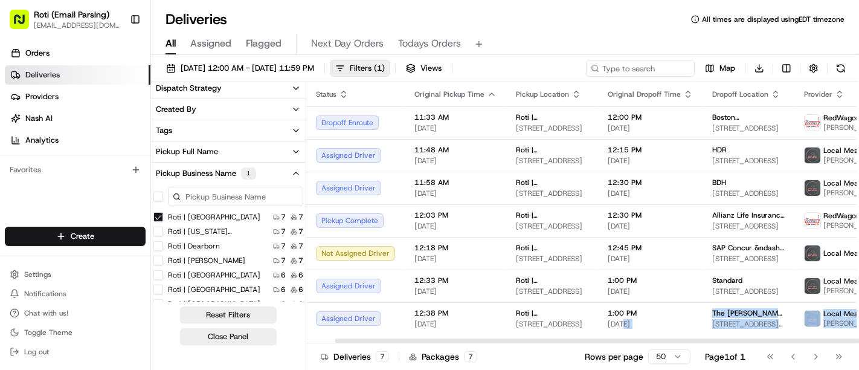
scroll to position [0, 99]
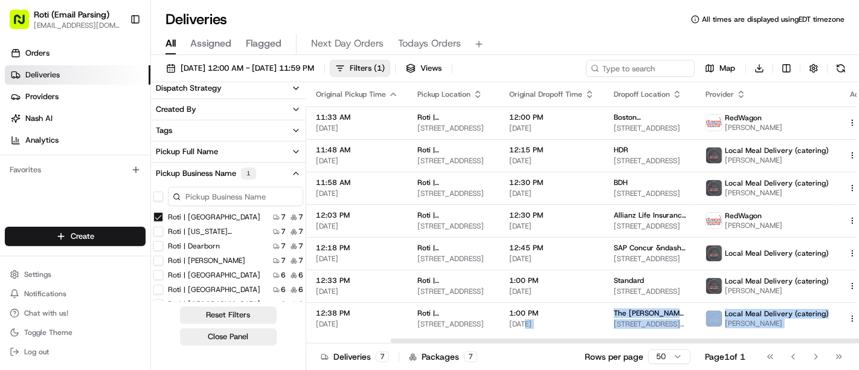
drag, startPoint x: 554, startPoint y: 342, endPoint x: 665, endPoint y: 338, distance: 110.7
click at [665, 338] on div at bounding box center [667, 340] width 552 height 4
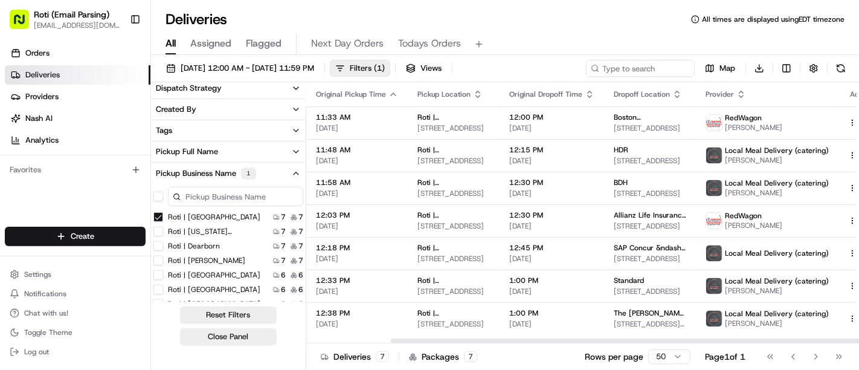
click at [573, 6] on div "Deliveries All times are displayed using EDT timezone All Assigned Flagged Next…" at bounding box center [505, 185] width 708 height 370
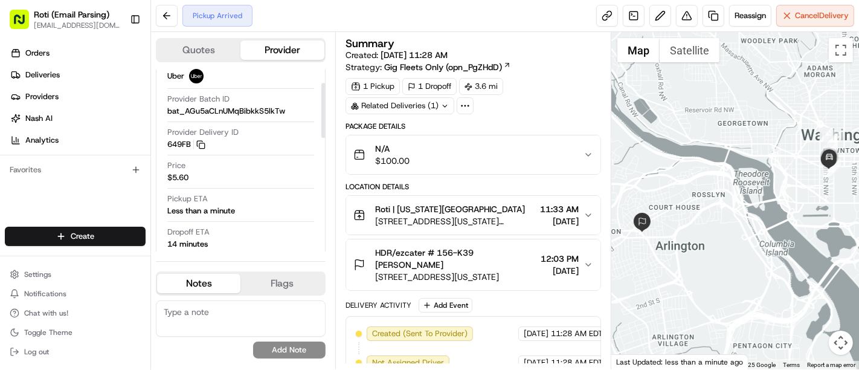
drag, startPoint x: 321, startPoint y: 104, endPoint x: 323, endPoint y: 117, distance: 13.4
click at [323, 117] on div at bounding box center [323, 110] width 4 height 55
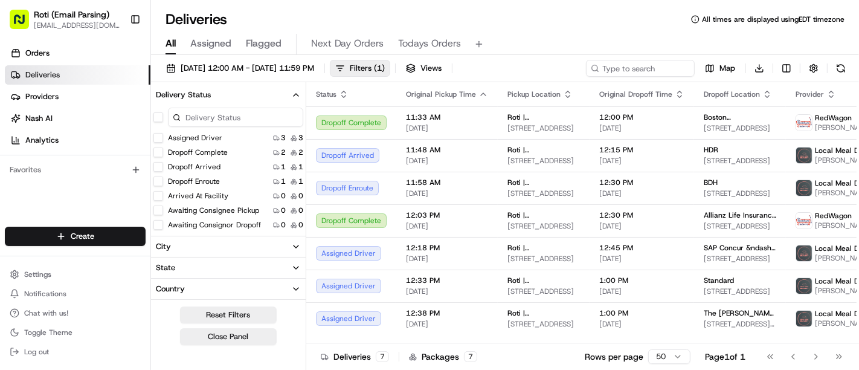
scroll to position [0, 91]
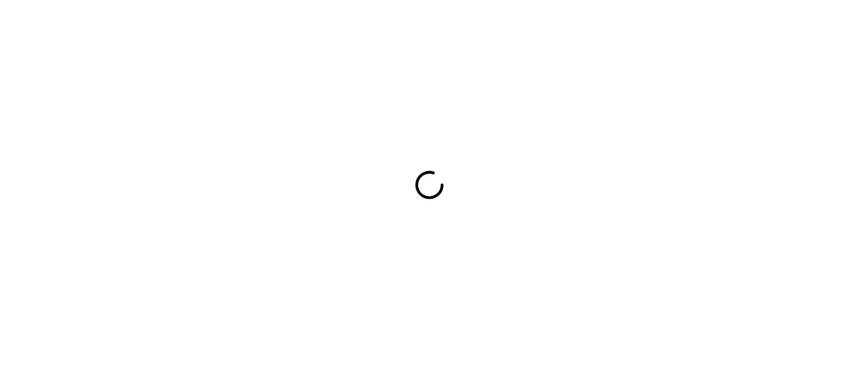
click at [712, 120] on div at bounding box center [429, 185] width 859 height 370
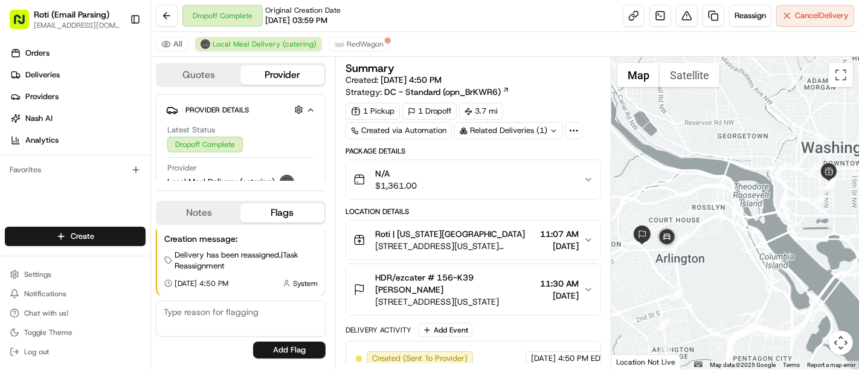
click at [591, 184] on button "N/A $1,361.00" at bounding box center [473, 179] width 254 height 39
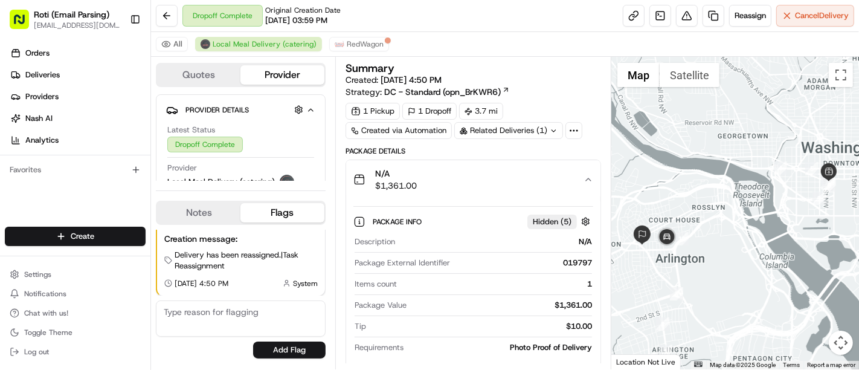
click at [526, 80] on div "Summary Created: [DATE] 4:50 PM Strategy: DC - Standard (opn_BrKWR6)" at bounding box center [474, 80] width 256 height 35
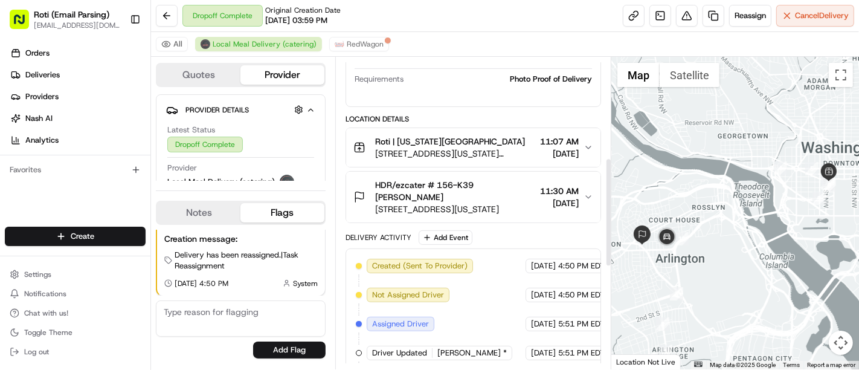
scroll to position [295, 0]
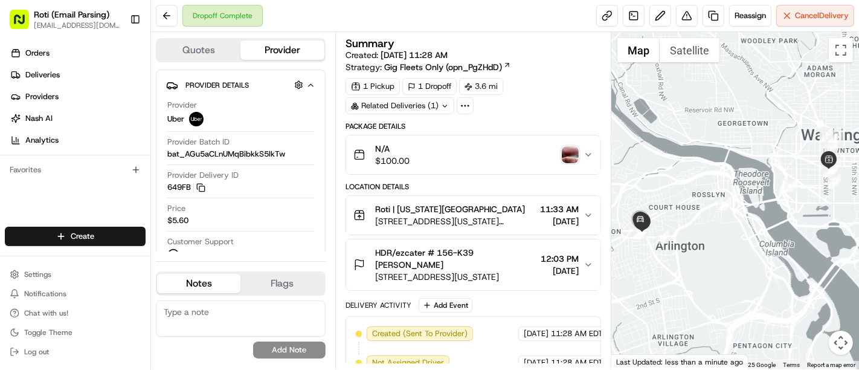
click at [557, 157] on div "N/A $100.00" at bounding box center [469, 155] width 230 height 24
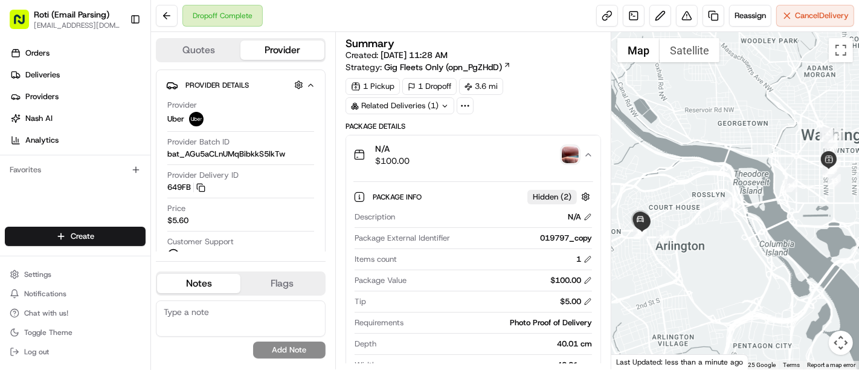
click at [565, 160] on img "button" at bounding box center [570, 154] width 17 height 17
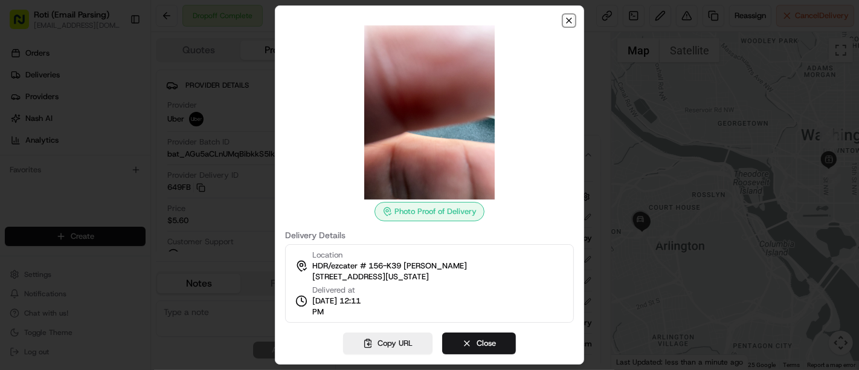
click at [569, 20] on icon "button" at bounding box center [569, 20] width 5 height 5
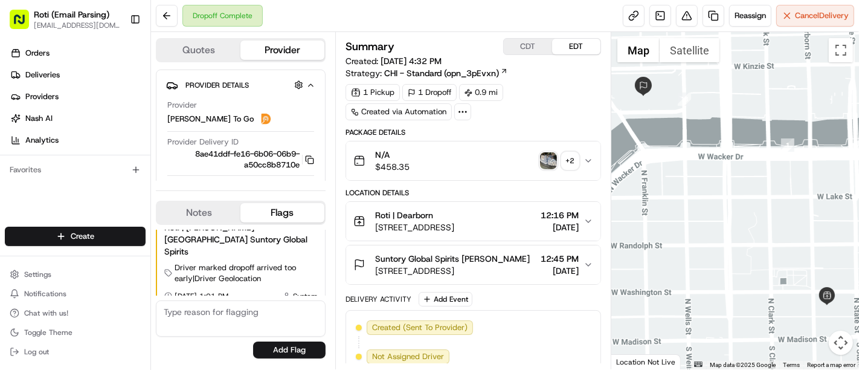
click at [580, 163] on div "N/A $458.35 + 2" at bounding box center [469, 161] width 230 height 24
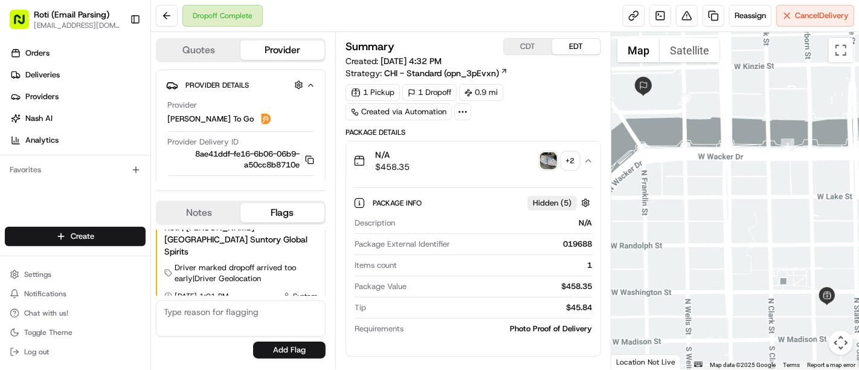
click at [557, 152] on button "+ 2" at bounding box center [559, 160] width 39 height 17
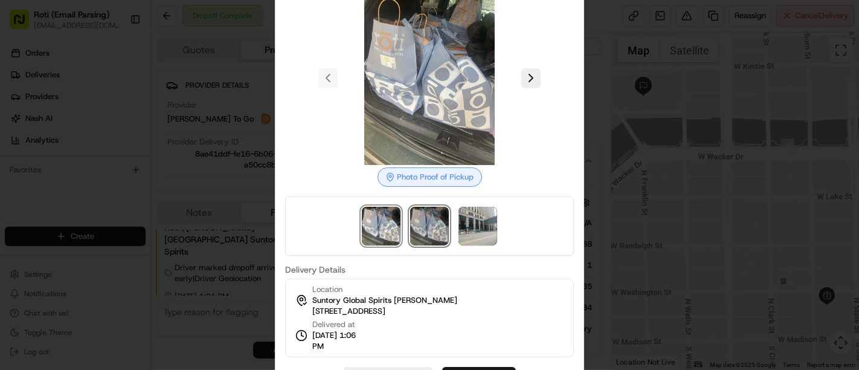
click at [428, 216] on img at bounding box center [429, 226] width 39 height 39
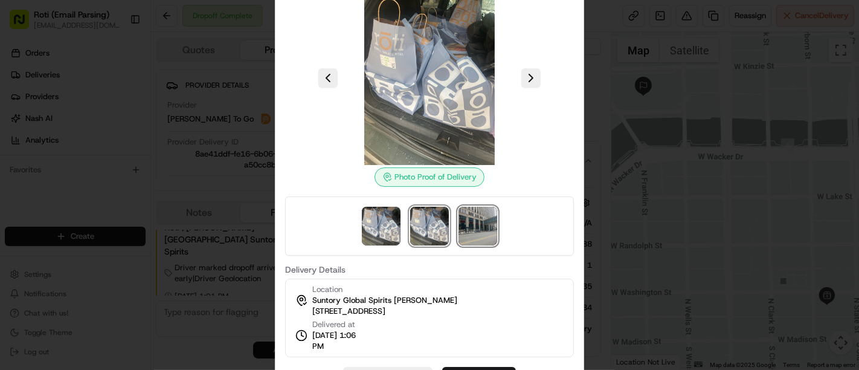
click at [466, 224] on img at bounding box center [478, 226] width 39 height 39
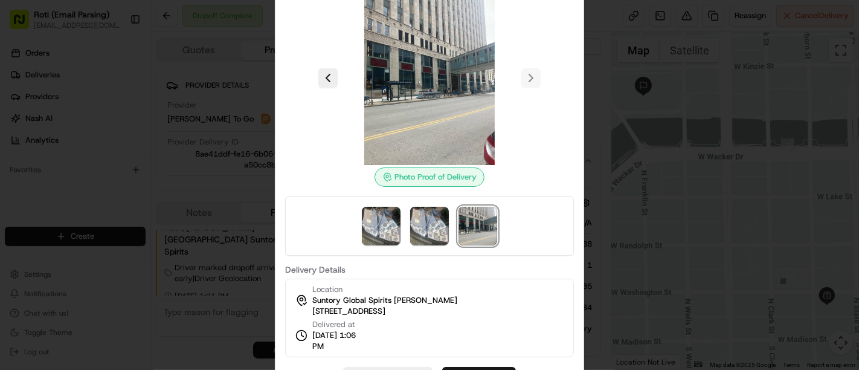
click at [615, 108] on div at bounding box center [429, 185] width 859 height 370
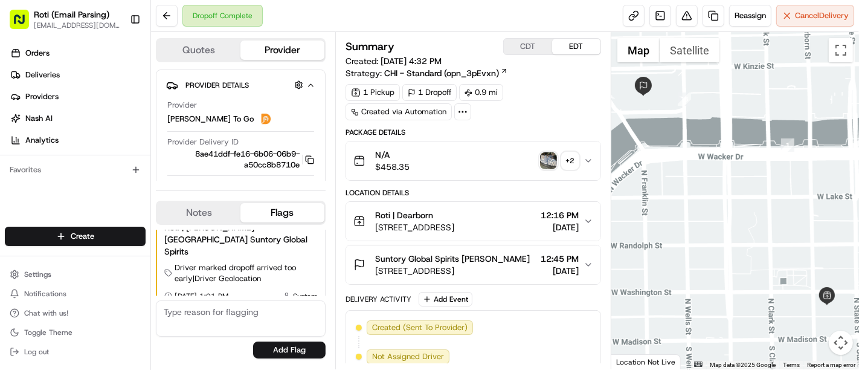
click at [506, 124] on div "Summary CDT EDT Created: 08/16/2025 4:32 PM Strategy: CHI - Standard (opn_3pEvx…" at bounding box center [474, 336] width 256 height 597
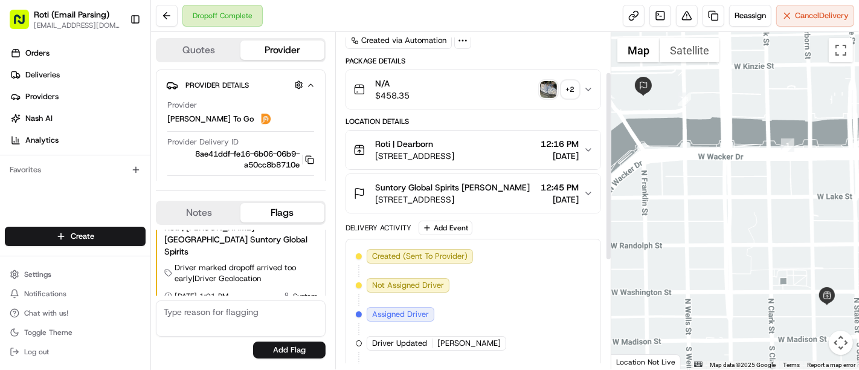
scroll to position [51, 0]
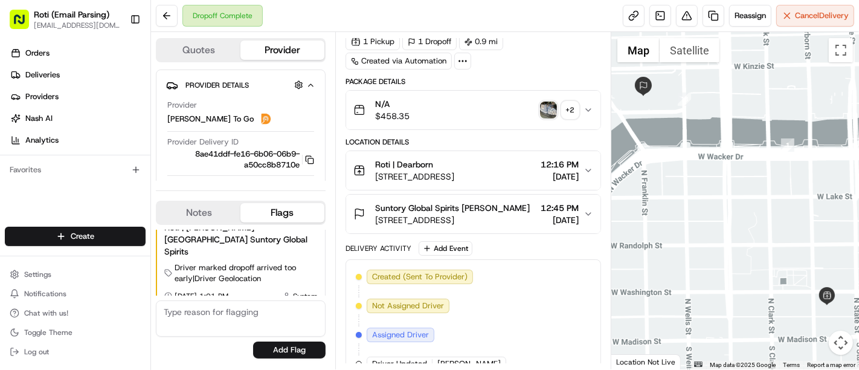
click at [465, 139] on div "Location Details" at bounding box center [474, 142] width 256 height 10
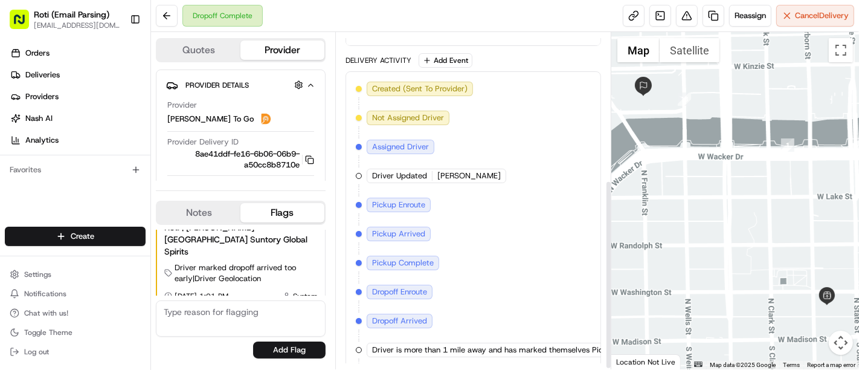
scroll to position [266, 0]
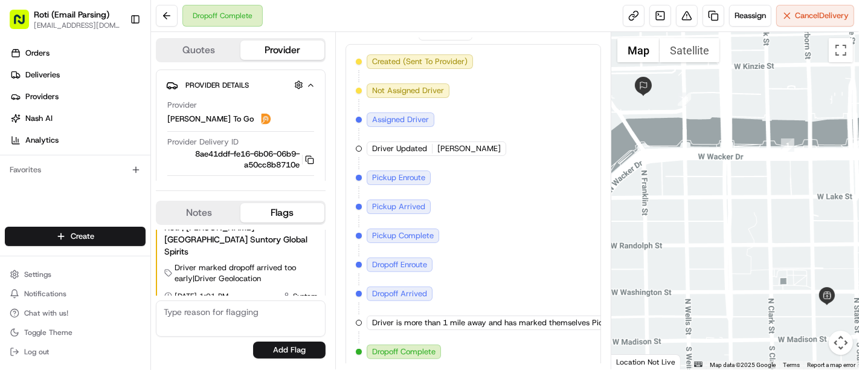
click at [470, 207] on div "Created (Sent To Provider) Ding Dong To Go 08/16/2025 4:32 PM EDT Not Assigned …" at bounding box center [473, 206] width 235 height 305
click at [523, 186] on div "Created (Sent To Provider) Ding Dong To Go 08/16/2025 4:32 PM EDT Not Assigned …" at bounding box center [473, 206] width 235 height 305
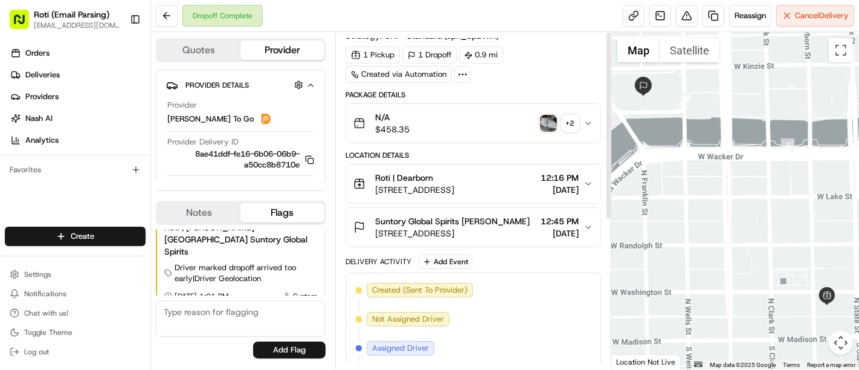
scroll to position [0, 0]
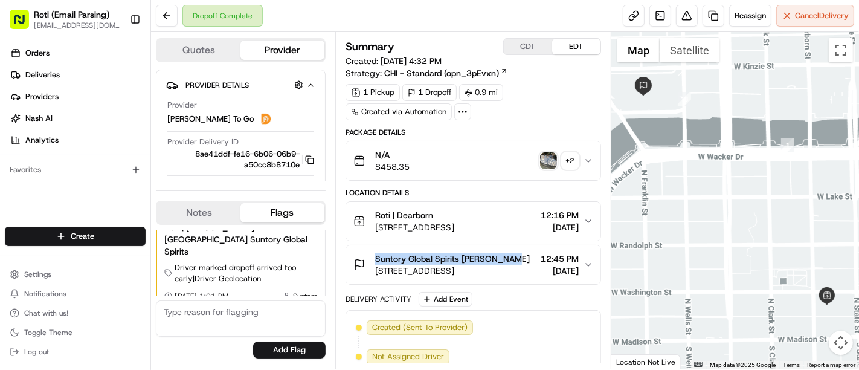
drag, startPoint x: 371, startPoint y: 256, endPoint x: 523, endPoint y: 253, distance: 151.7
click at [523, 253] on div "Suntory Global Spirits [PERSON_NAME] [STREET_ADDRESS] 12:45 PM [DATE]" at bounding box center [469, 265] width 230 height 24
copy span "Suntory Global Spirits [PERSON_NAME]"
click at [194, 337] on div "Needs Attention Resolve Creation message: The driver has marked the delivery as…" at bounding box center [241, 294] width 170 height 139
click at [471, 292] on div "Delivery Activity Add Event" at bounding box center [474, 299] width 256 height 15
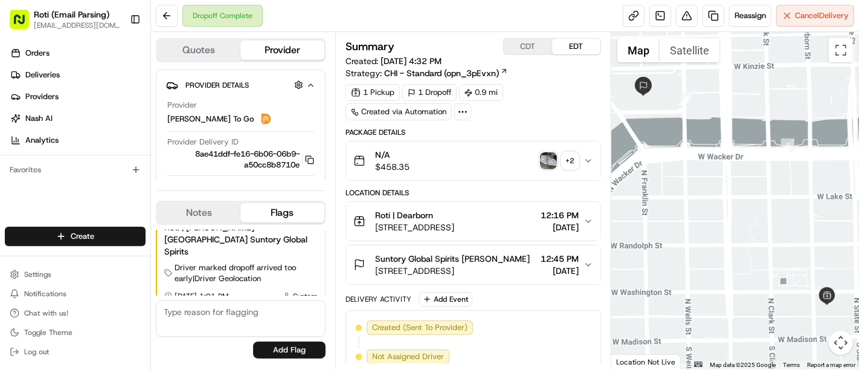
click at [512, 94] on div "1 Pickup 1 Dropoff 0.9 mi Created via Automation" at bounding box center [474, 102] width 256 height 36
click at [490, 192] on div "Location Details" at bounding box center [474, 193] width 256 height 10
click at [495, 265] on span "[STREET_ADDRESS]" at bounding box center [452, 271] width 155 height 12
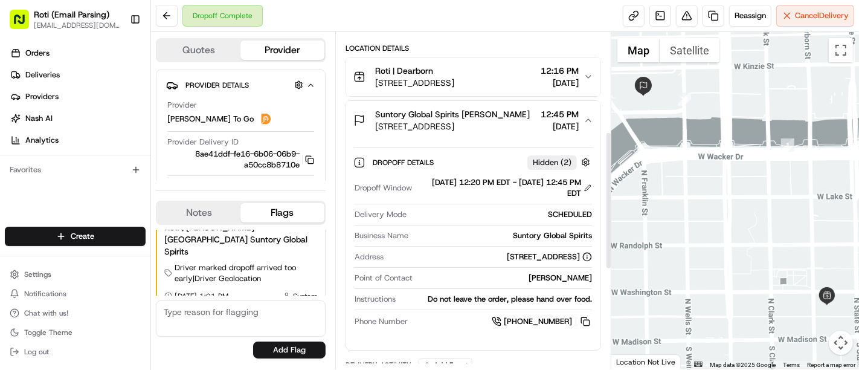
scroll to position [268, 0]
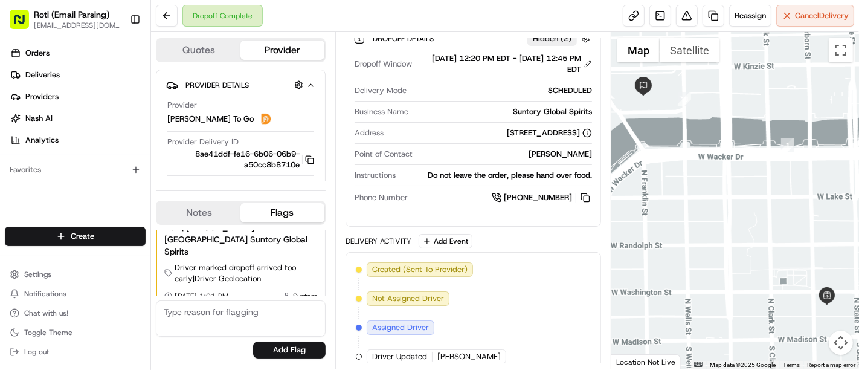
click at [439, 144] on div "Address 222 W Merchandise Mart Plaza #16, Chicago, IL 60654, USA" at bounding box center [473, 136] width 237 height 16
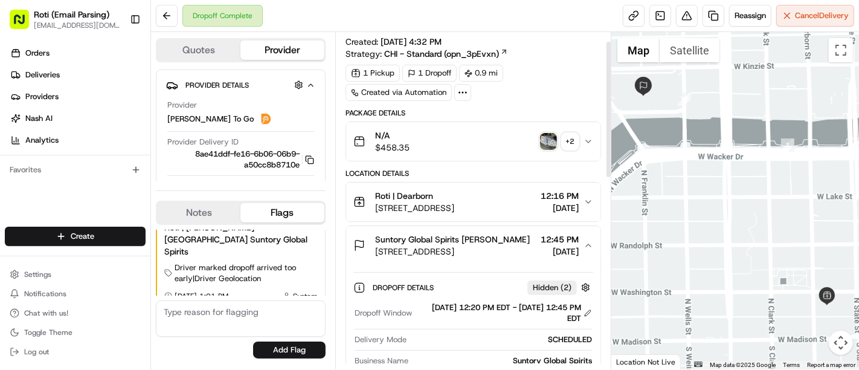
scroll to position [0, 0]
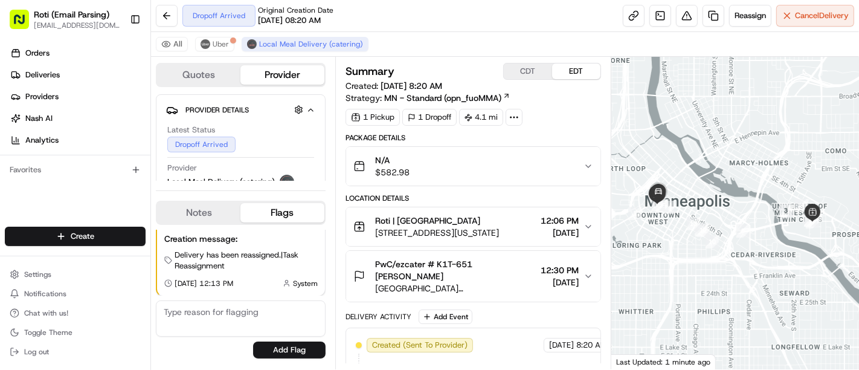
click at [568, 295] on button "PwC/ezcater # K1T-651 [PERSON_NAME][GEOGRAPHIC_DATA][STREET_ADDRESS] 12:30 PM […" at bounding box center [473, 276] width 254 height 51
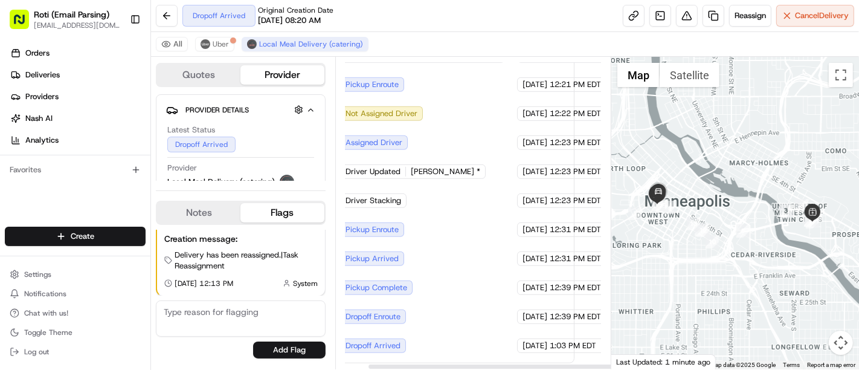
scroll to position [618, 34]
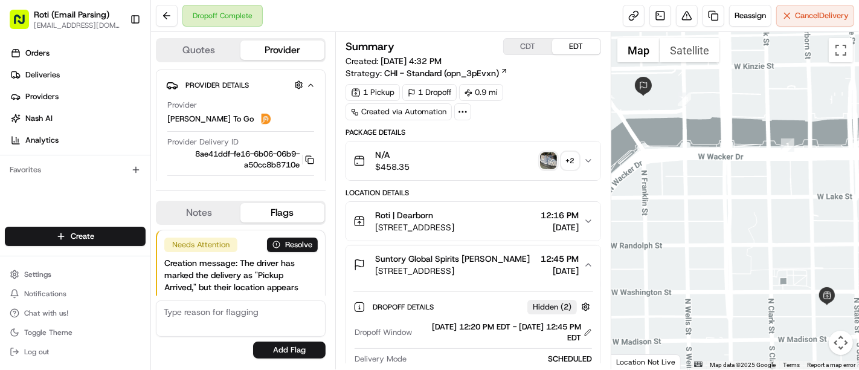
scroll to position [334, 0]
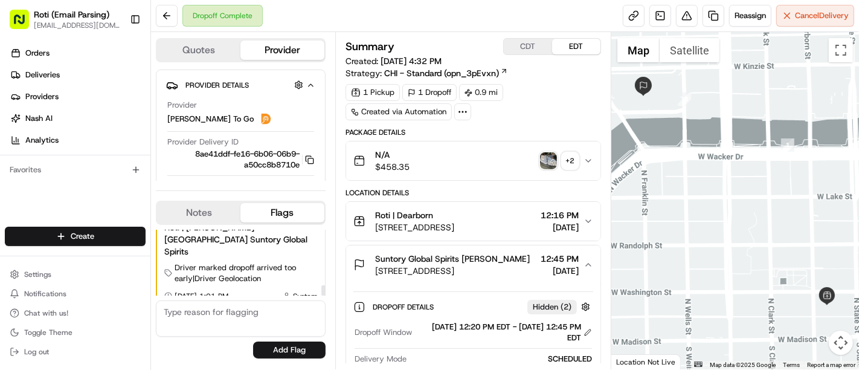
click at [176, 198] on div "Quotes Provider Provider Details Hidden ( 4 ) Provider Ding Dong To Go Provider…" at bounding box center [243, 200] width 184 height 337
drag, startPoint x: 372, startPoint y: 213, endPoint x: 439, endPoint y: 216, distance: 66.6
click at [439, 216] on div "Roti | Dearborn [STREET_ADDRESS]" at bounding box center [404, 221] width 101 height 24
click at [439, 216] on div "Roti | Dearborn" at bounding box center [414, 215] width 79 height 12
copy span "button"
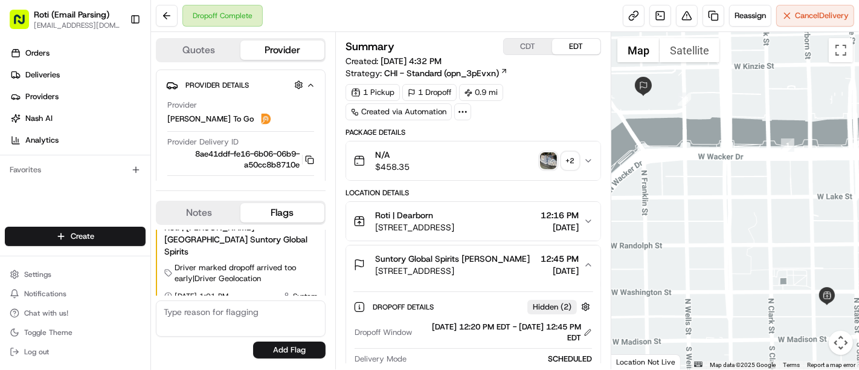
drag, startPoint x: 439, startPoint y: 216, endPoint x: 375, endPoint y: 221, distance: 64.2
click at [375, 221] on div "Roti | Dearborn [STREET_ADDRESS]" at bounding box center [414, 221] width 79 height 24
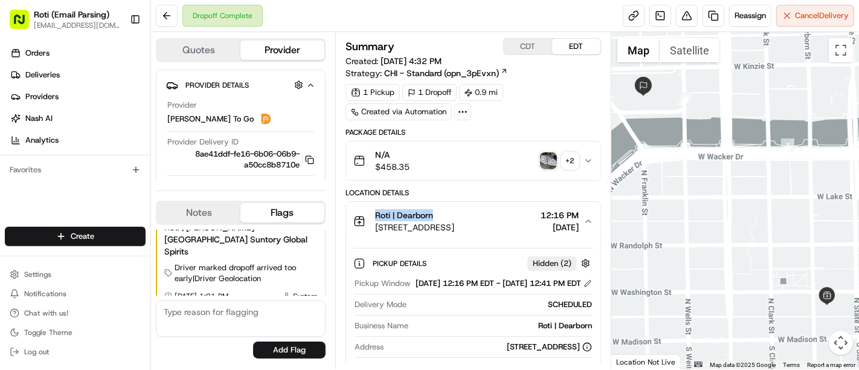
copy span "Roti | Dearborn"
drag, startPoint x: 370, startPoint y: 212, endPoint x: 447, endPoint y: 215, distance: 76.8
click at [447, 215] on div "Roti | Dearborn [STREET_ADDRESS]" at bounding box center [404, 221] width 101 height 24
click at [568, 210] on span "12:16 PM" at bounding box center [560, 215] width 38 height 12
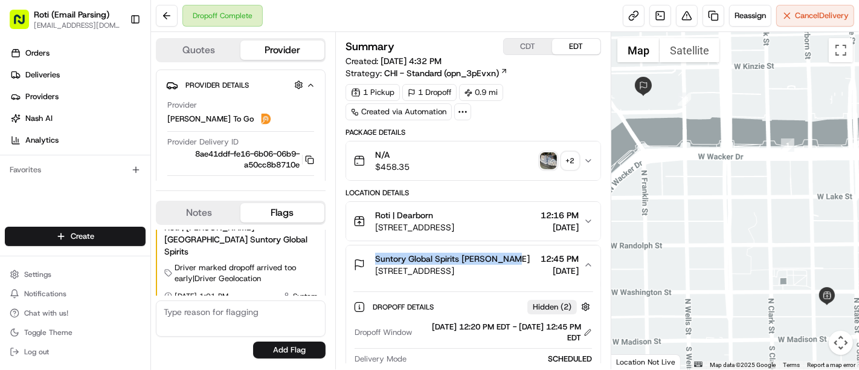
copy span "Suntory Global Spirits [PERSON_NAME]"
drag, startPoint x: 372, startPoint y: 256, endPoint x: 485, endPoint y: 48, distance: 236.3
click at [508, 254] on html "Roti (Email Parsing) [EMAIL_ADDRESS][DOMAIN_NAME] Toggle Sidebar Orders Deliver…" at bounding box center [429, 185] width 859 height 370
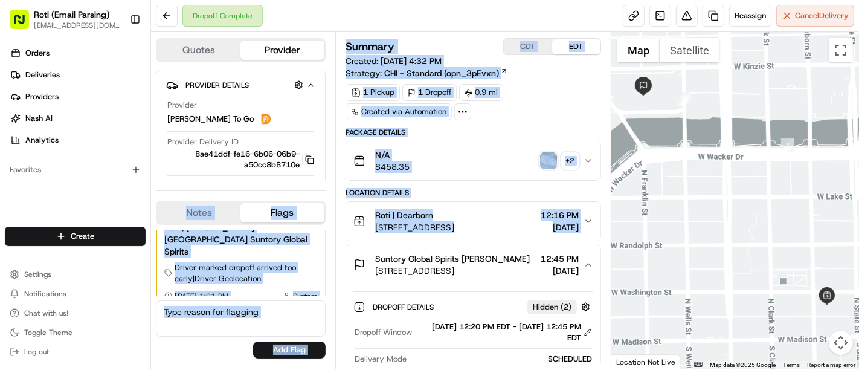
click at [491, 171] on div "N/A $458.35 + 2" at bounding box center [469, 161] width 230 height 24
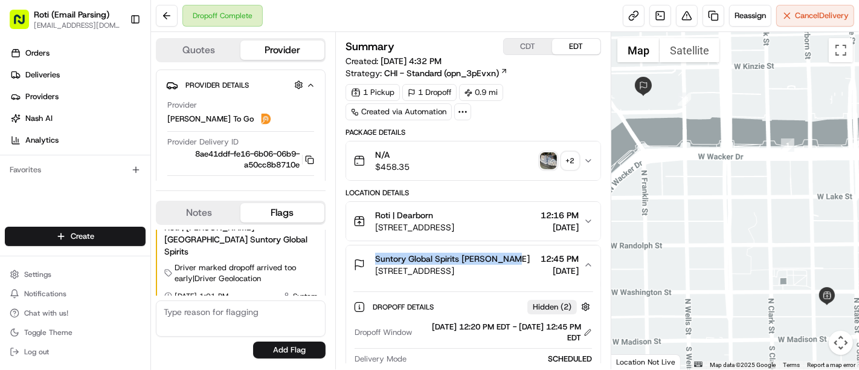
copy span "Suntory Global Spirits [PERSON_NAME]"
drag, startPoint x: 375, startPoint y: 256, endPoint x: 510, endPoint y: 251, distance: 135.5
click at [510, 253] on span "Suntory Global Spirits [PERSON_NAME]" at bounding box center [452, 259] width 155 height 12
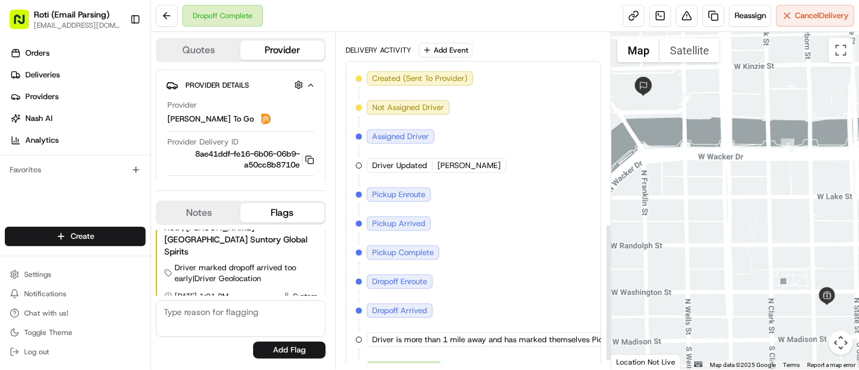
scroll to position [486, 0]
